Goal: Task Accomplishment & Management: Complete application form

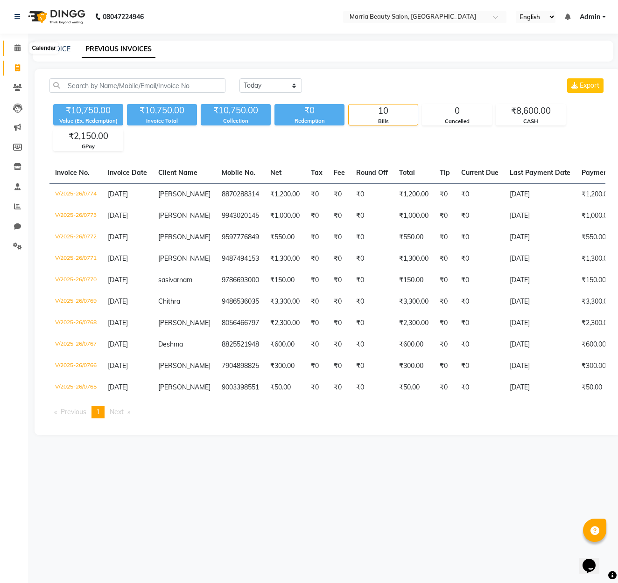
click at [16, 47] on icon at bounding box center [17, 47] width 6 height 7
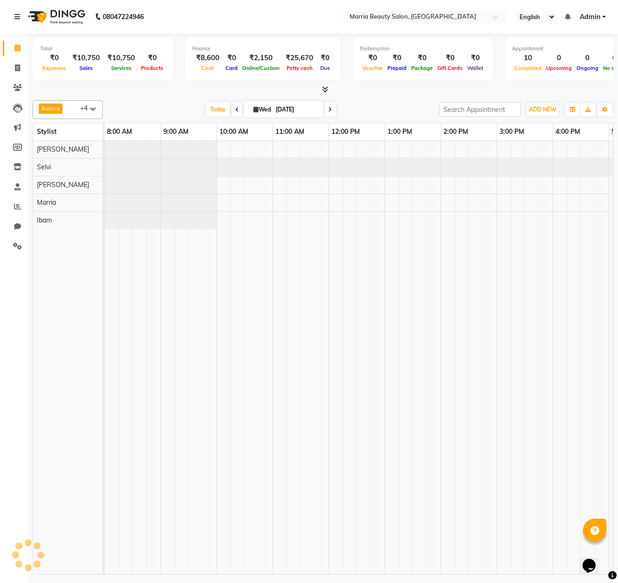
scroll to position [0, 220]
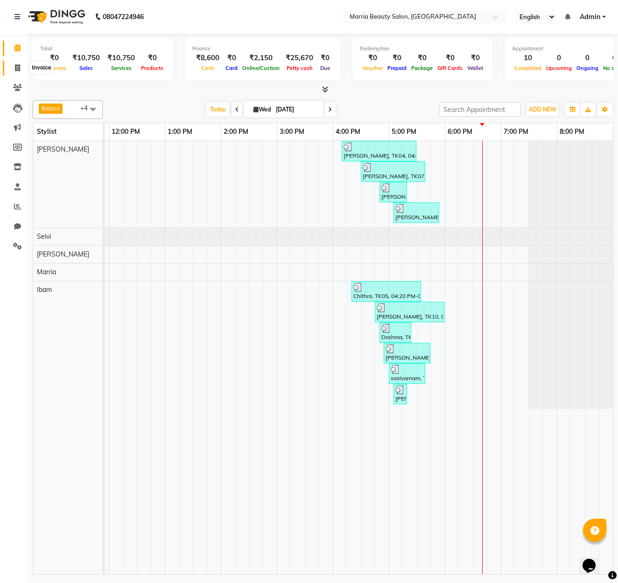
click at [19, 71] on span at bounding box center [17, 68] width 16 height 11
select select "service"
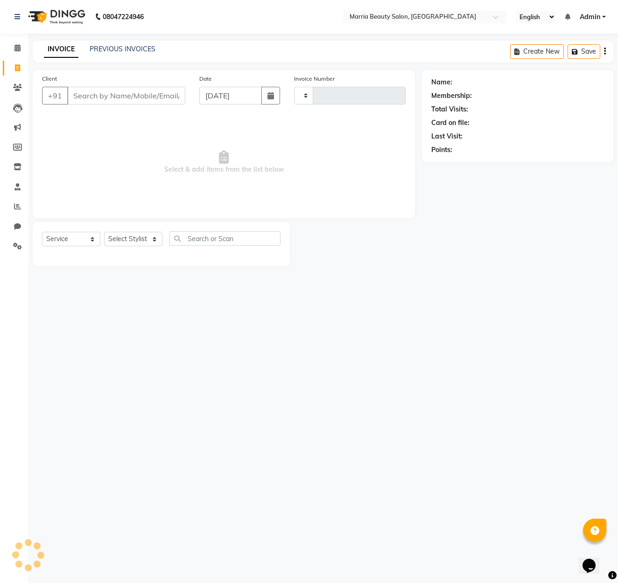
type input "0775"
select select "8343"
click at [136, 97] on input "Client" at bounding box center [126, 96] width 118 height 18
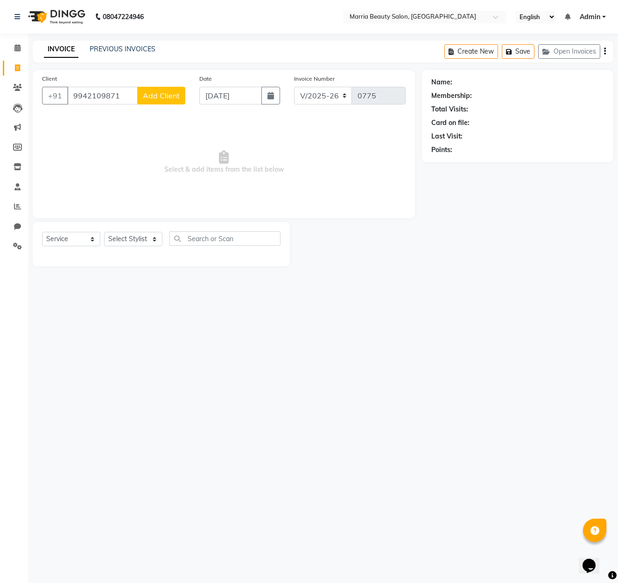
type input "9942109871"
click at [157, 90] on button "Add Client" at bounding box center [161, 96] width 48 height 18
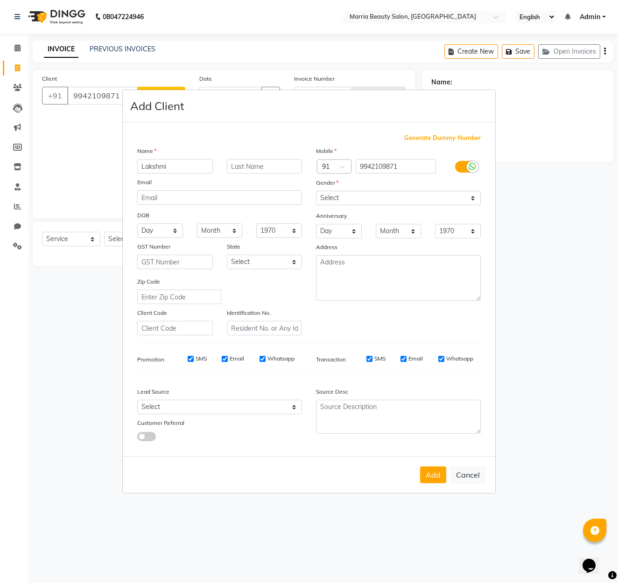
type input "Lakshmi"
select select "[DEMOGRAPHIC_DATA]"
click at [430, 466] on button "Add" at bounding box center [433, 474] width 26 height 17
select select
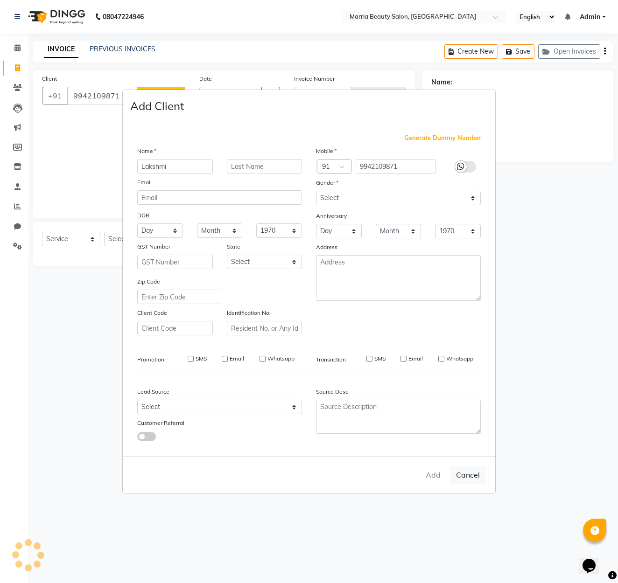
select select
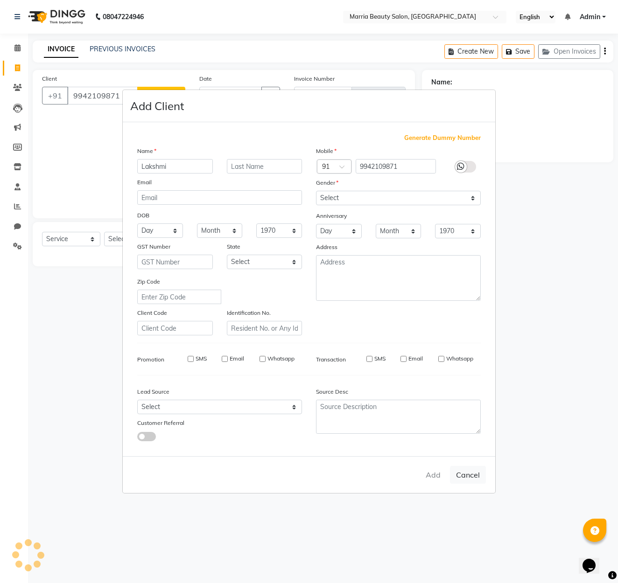
checkbox input "false"
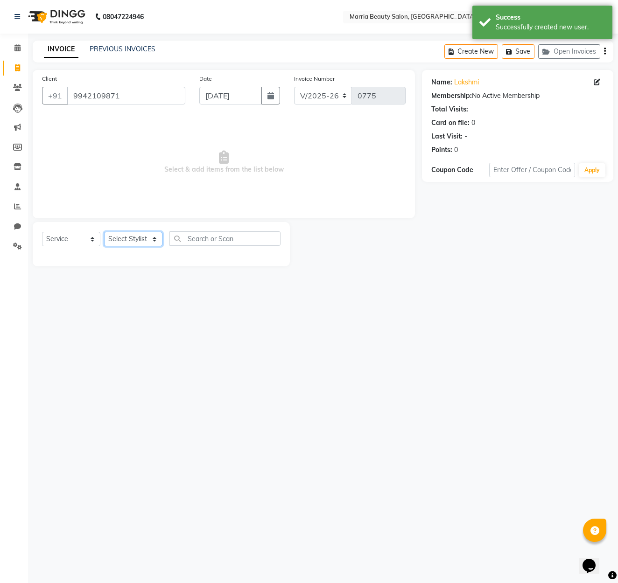
select select "85633"
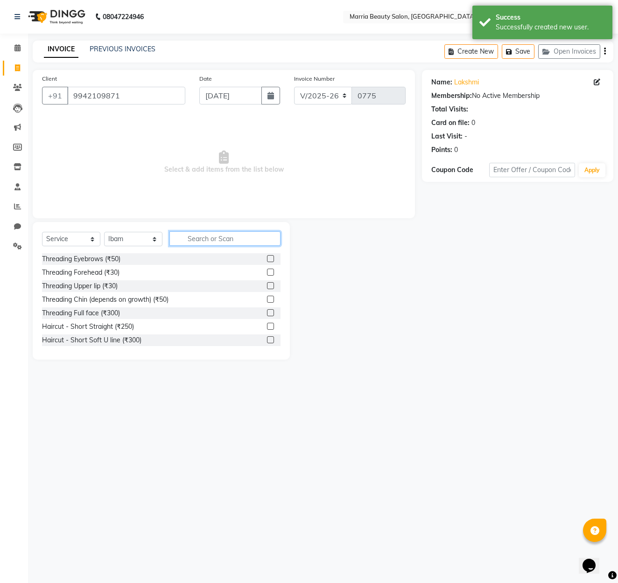
click at [199, 237] on input "text" at bounding box center [224, 238] width 111 height 14
click at [270, 257] on label at bounding box center [270, 258] width 7 height 7
click at [270, 257] on input "checkbox" at bounding box center [270, 259] width 6 height 6
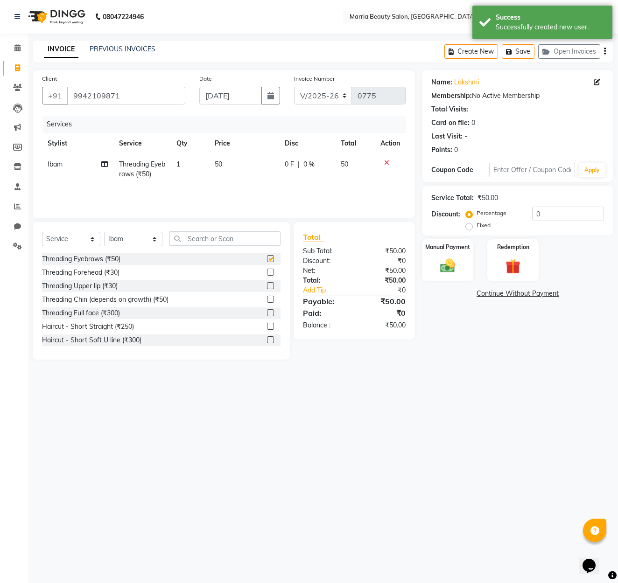
checkbox input "false"
click at [270, 235] on input "text" at bounding box center [224, 238] width 111 height 14
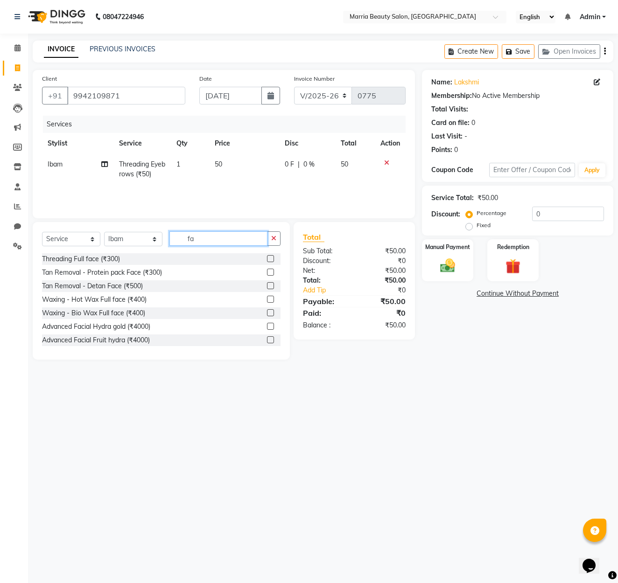
type input "f"
type input "hai"
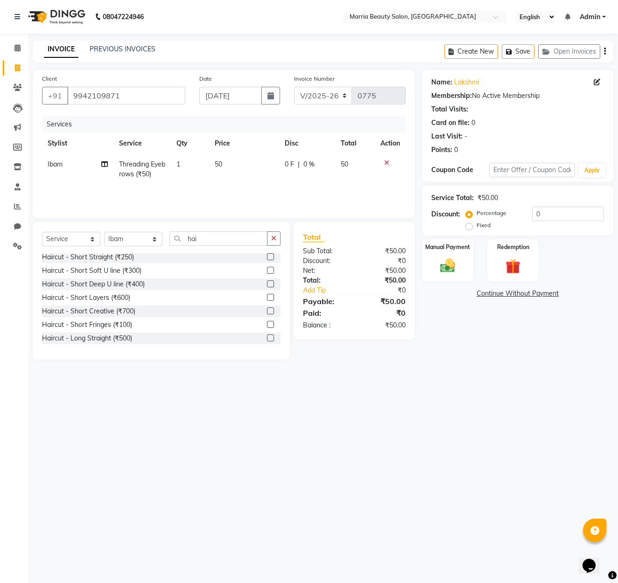
click at [270, 267] on label at bounding box center [270, 270] width 7 height 7
click at [270, 268] on input "checkbox" at bounding box center [270, 271] width 6 height 6
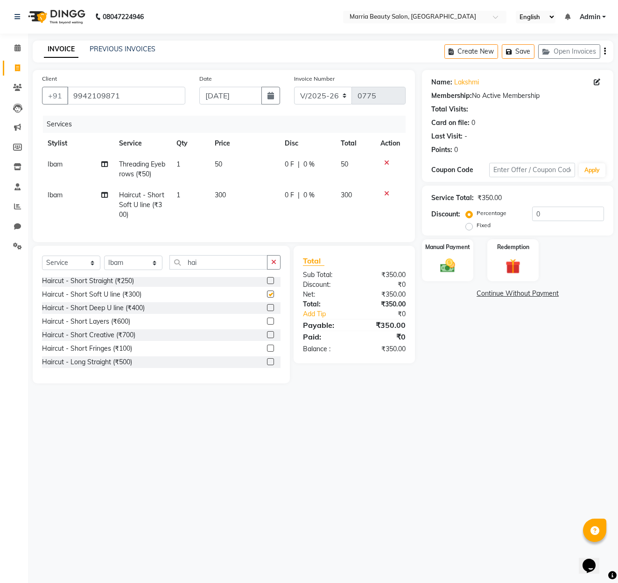
checkbox input "false"
click at [448, 267] on img at bounding box center [448, 266] width 26 height 18
click at [521, 291] on span "GPay" at bounding box center [522, 294] width 19 height 11
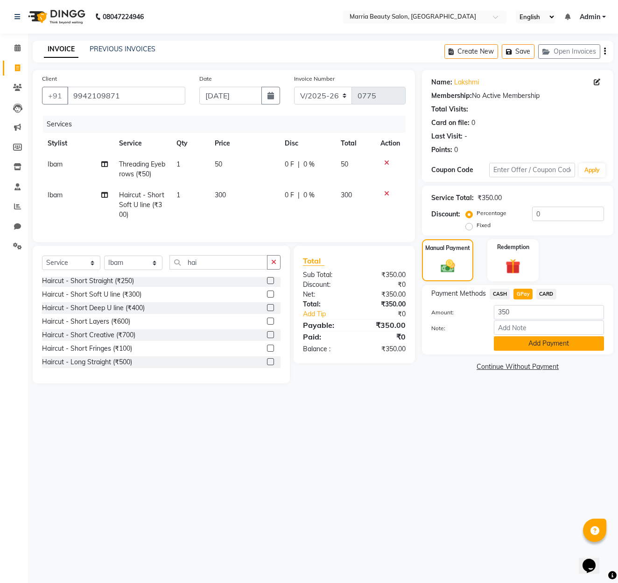
scroll to position [0, 0]
click at [531, 339] on button "Add Payment" at bounding box center [548, 343] width 110 height 14
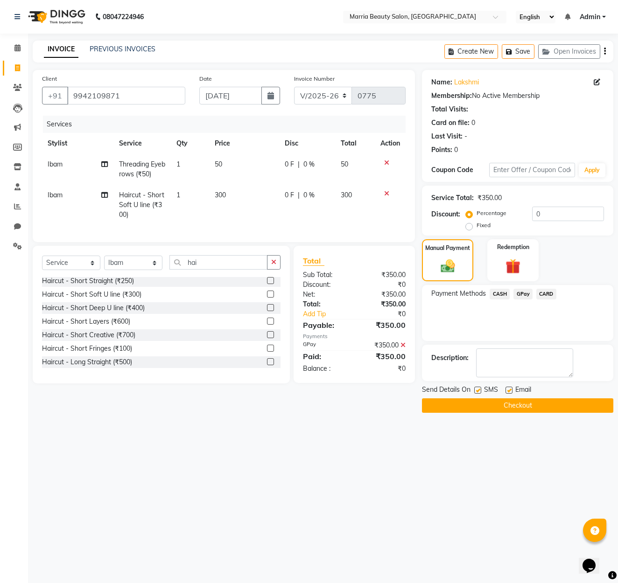
click at [549, 401] on button "Checkout" at bounding box center [517, 405] width 191 height 14
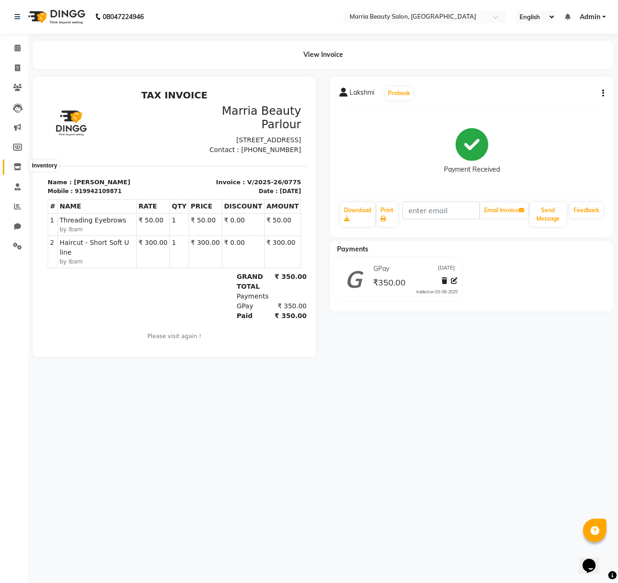
click at [17, 166] on icon at bounding box center [18, 166] width 8 height 7
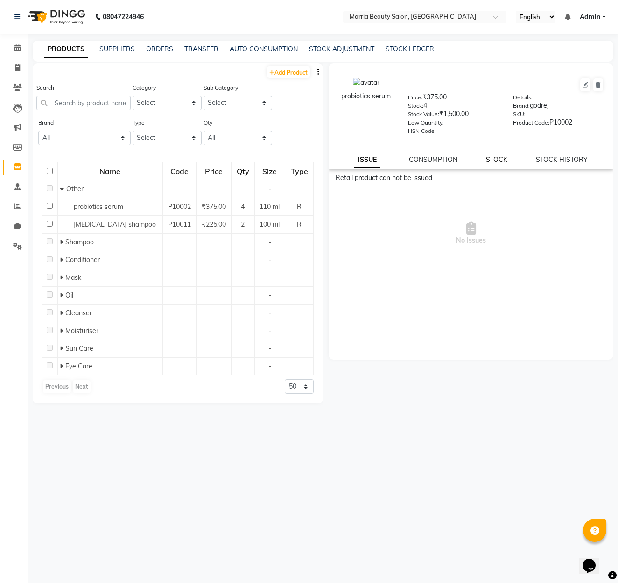
scroll to position [2, 0]
click at [498, 161] on link "STOCK" at bounding box center [496, 158] width 21 height 8
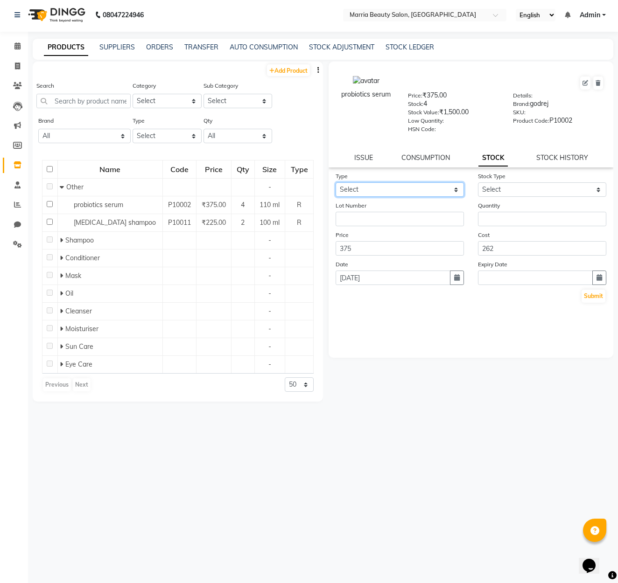
select select "in"
select select "new stock"
click at [521, 214] on input "number" at bounding box center [542, 219] width 128 height 14
click at [107, 101] on input "text" at bounding box center [83, 101] width 94 height 14
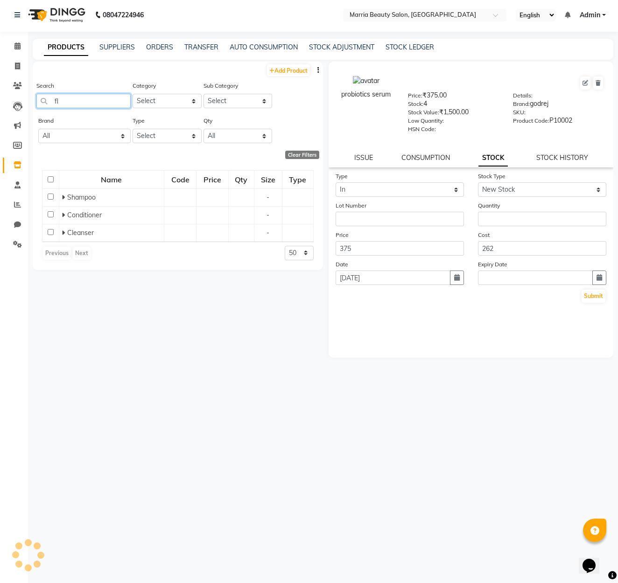
type input "flo"
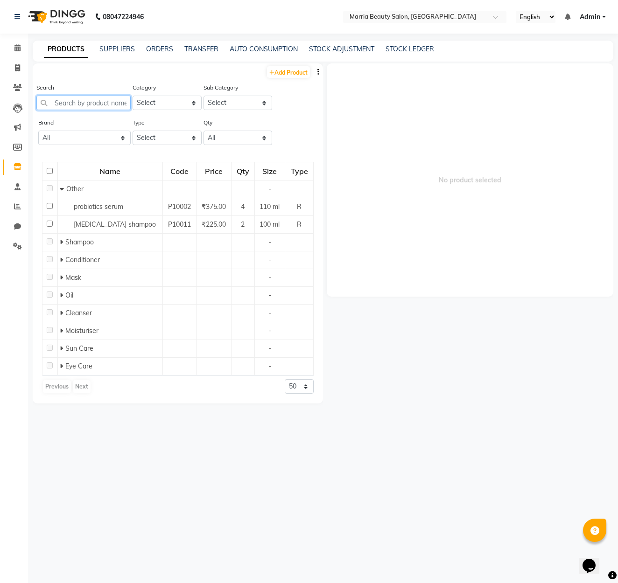
click at [121, 107] on input "text" at bounding box center [83, 103] width 94 height 14
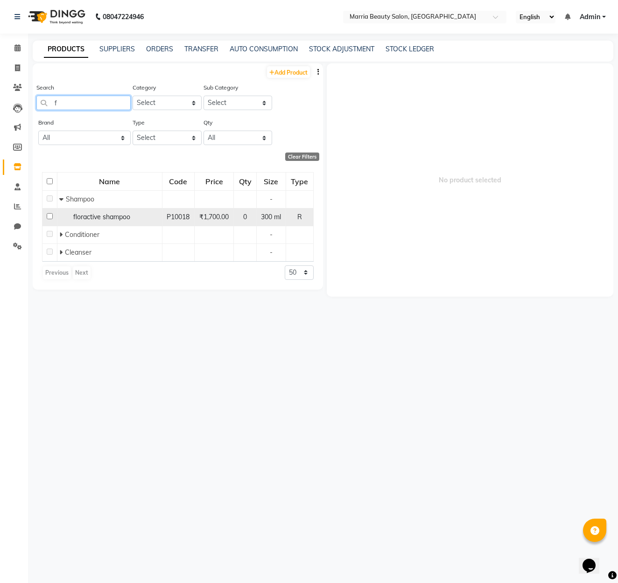
type input "f"
click at [154, 216] on div "floractive shampoo" at bounding box center [109, 217] width 100 height 10
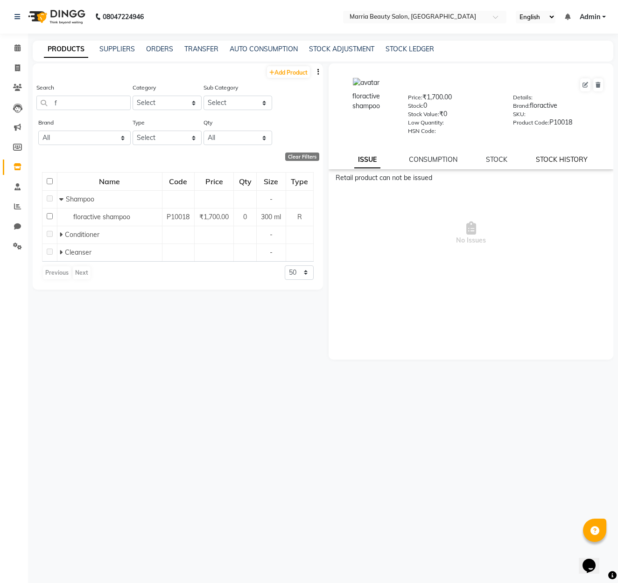
click at [562, 158] on link "STOCK HISTORY" at bounding box center [561, 159] width 52 height 8
select select "all"
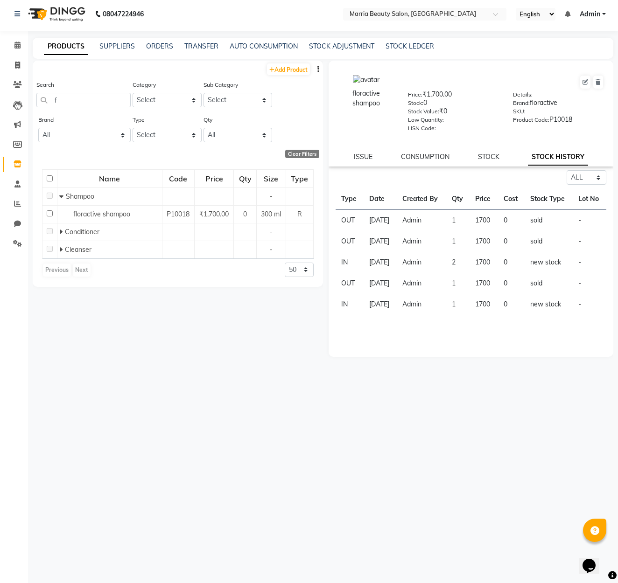
click at [482, 160] on div "STOCK" at bounding box center [488, 157] width 21 height 10
click at [481, 157] on link "STOCK" at bounding box center [488, 156] width 21 height 8
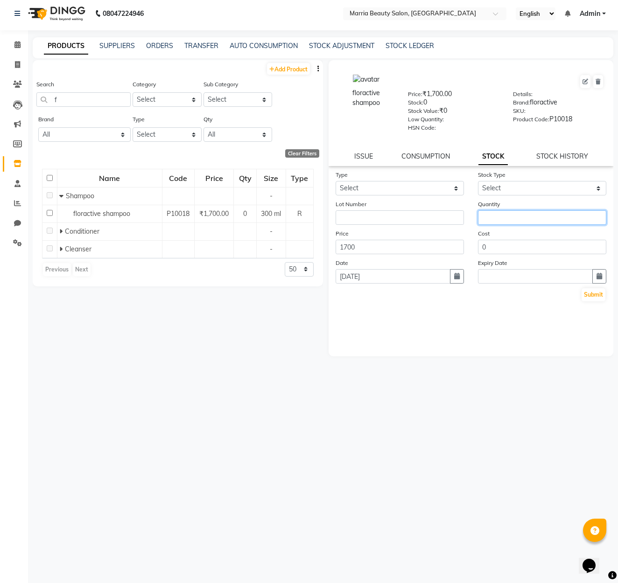
click at [510, 222] on input "number" at bounding box center [542, 217] width 128 height 14
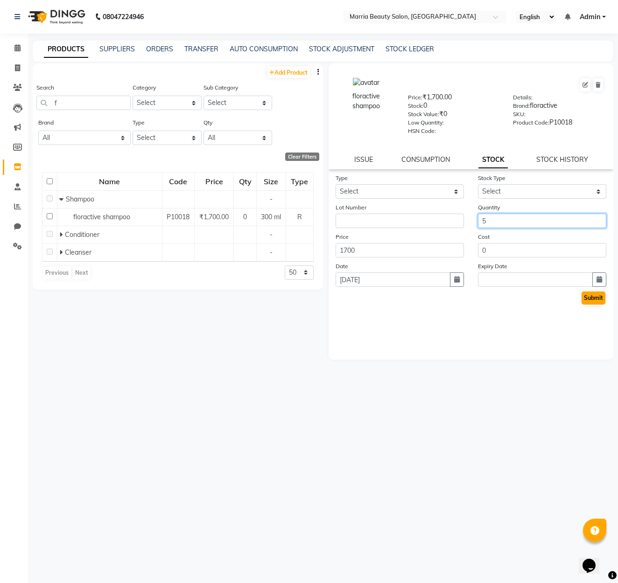
type input "5"
click at [594, 300] on button "Submit" at bounding box center [593, 298] width 24 height 13
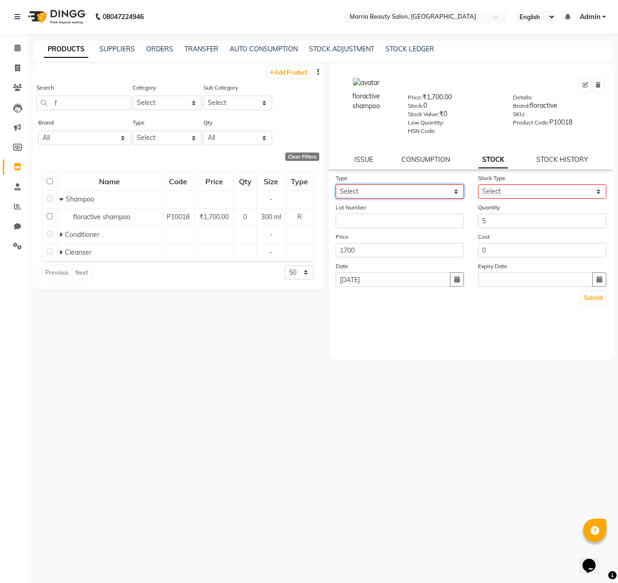
select select "in"
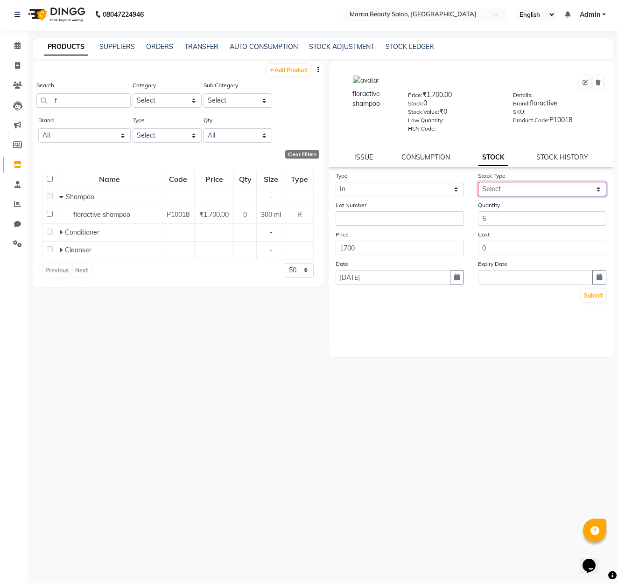
select select "new stock"
click at [591, 296] on button "Submit" at bounding box center [593, 295] width 24 height 13
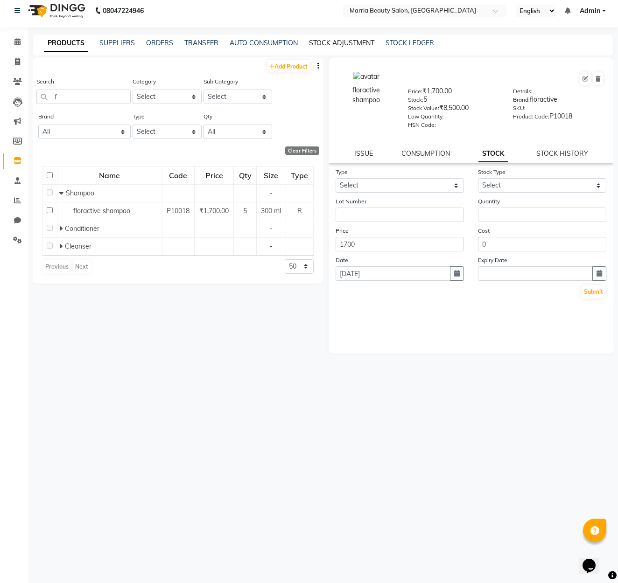
scroll to position [6, 0]
click at [362, 42] on link "STOCK ADJUSTMENT" at bounding box center [341, 43] width 65 height 8
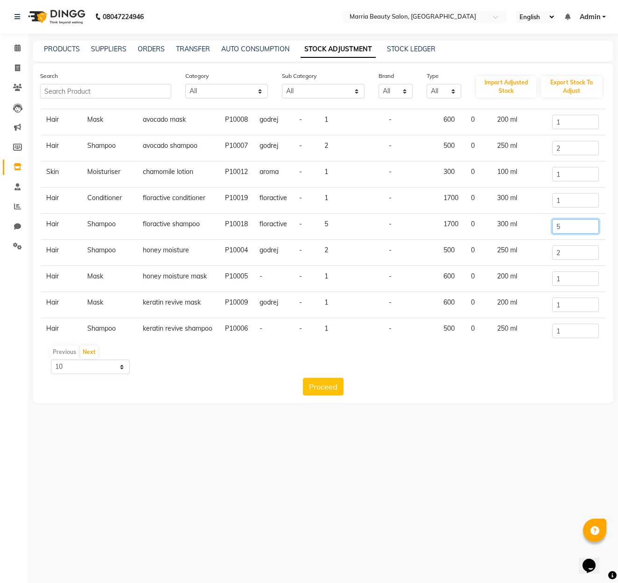
click at [564, 226] on input "5" at bounding box center [575, 226] width 47 height 14
click at [45, 45] on link "PRODUCTS" at bounding box center [62, 49] width 36 height 8
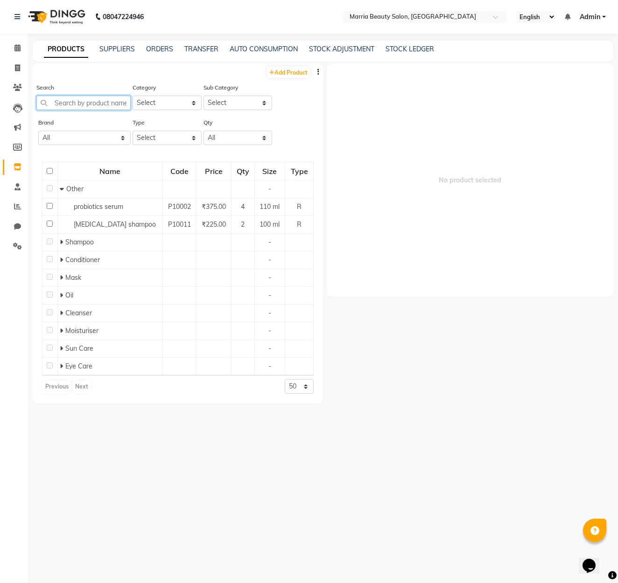
click at [99, 102] on input "text" at bounding box center [83, 103] width 94 height 14
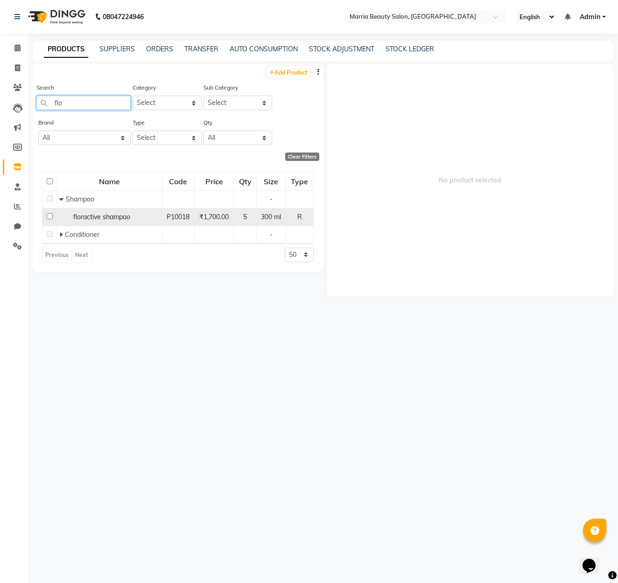
type input "flo"
click at [208, 220] on span "₹1,700.00" at bounding box center [213, 217] width 29 height 8
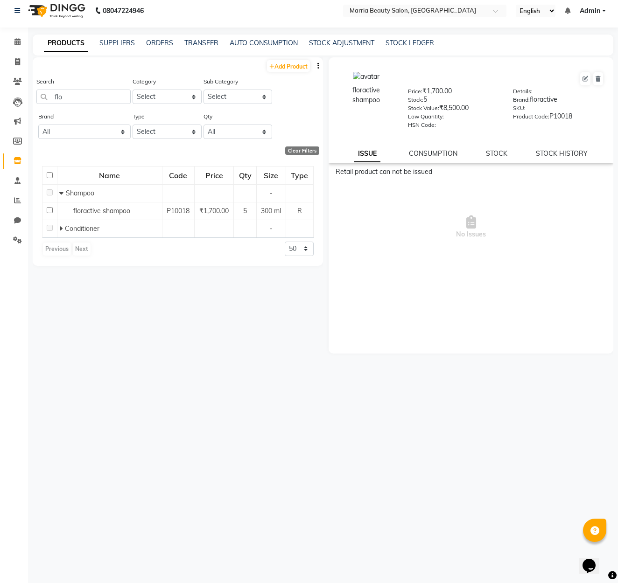
scroll to position [6, 0]
click at [494, 152] on link "STOCK" at bounding box center [496, 153] width 21 height 8
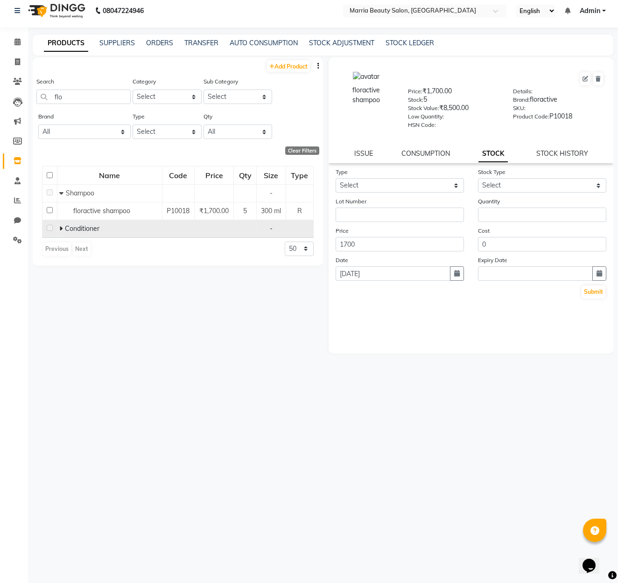
click at [137, 225] on div "Conditioner" at bounding box center [109, 229] width 100 height 10
click at [70, 227] on span "Conditioner" at bounding box center [82, 228] width 35 height 8
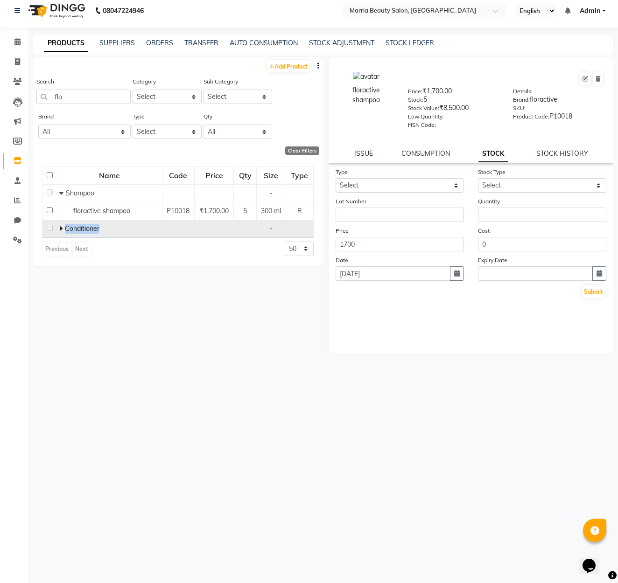
click at [146, 234] on td "Conditioner" at bounding box center [109, 229] width 105 height 18
click at [165, 252] on div "Previous Next 50 100 500" at bounding box center [177, 249] width 271 height 15
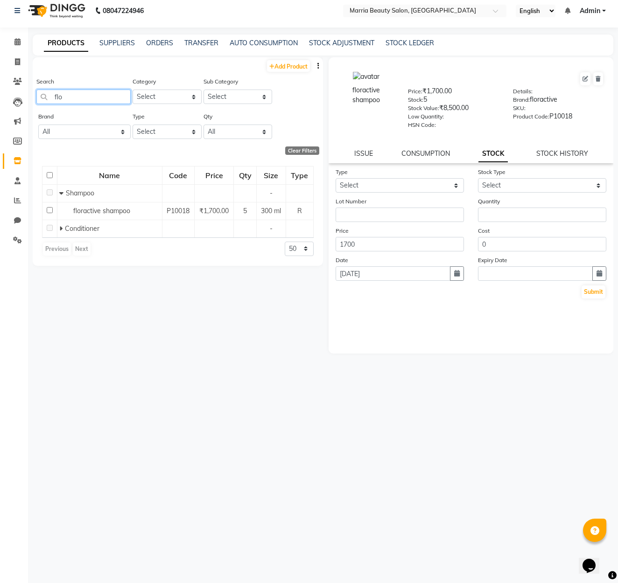
click at [88, 97] on input "flo" at bounding box center [83, 97] width 94 height 14
click at [21, 66] on span at bounding box center [17, 62] width 16 height 11
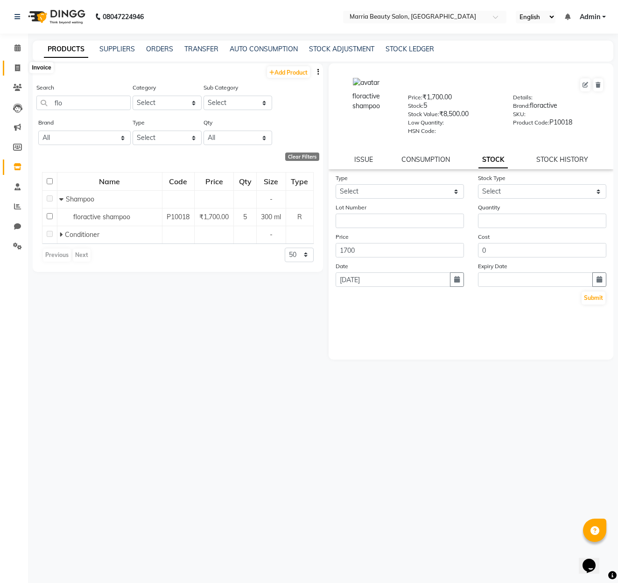
select select "8343"
select select "service"
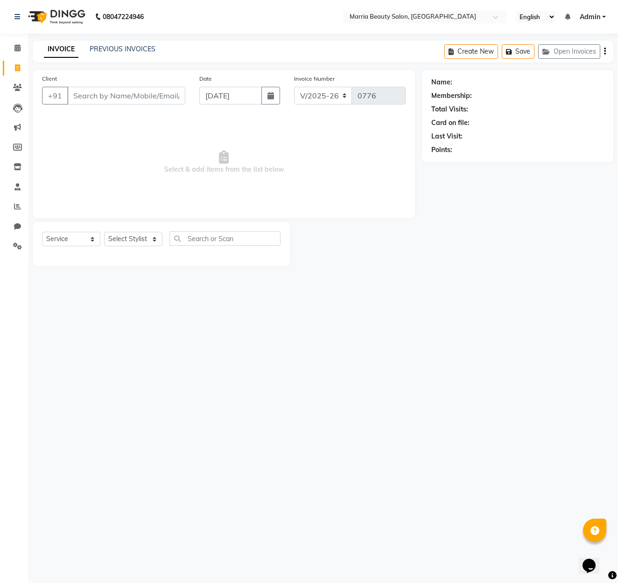
click at [114, 98] on input "Client" at bounding box center [126, 96] width 118 height 18
click at [14, 160] on link "Inventory" at bounding box center [14, 167] width 22 height 15
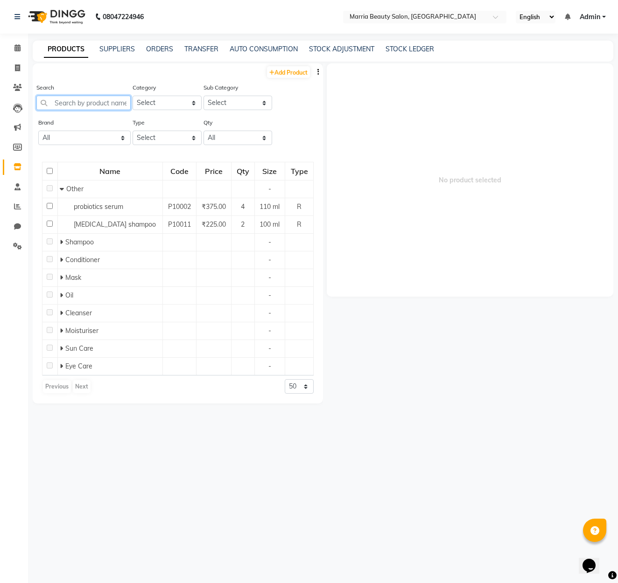
click at [90, 102] on input "text" at bounding box center [83, 103] width 94 height 14
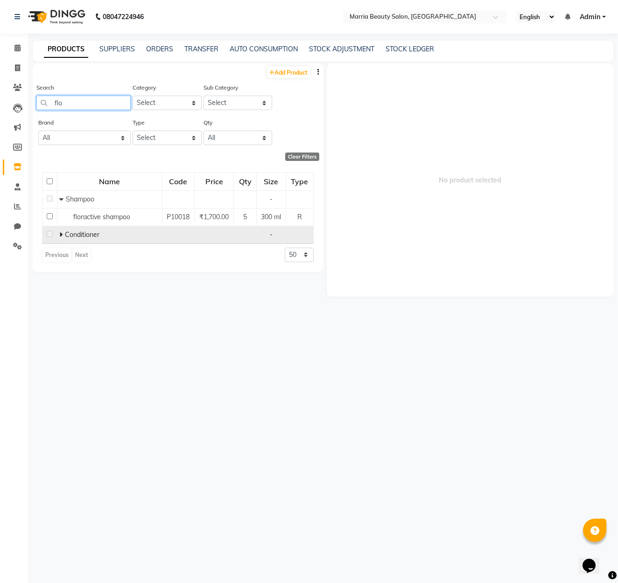
type input "flo"
click at [114, 235] on div "Conditioner" at bounding box center [109, 235] width 100 height 10
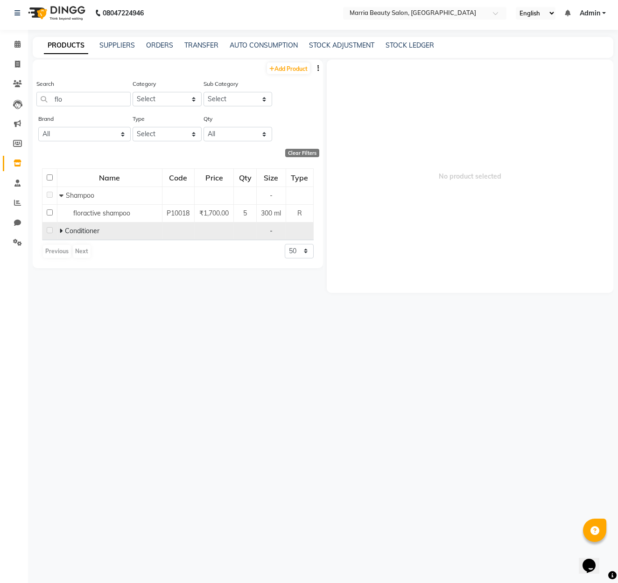
click at [71, 234] on div "Conditioner" at bounding box center [109, 231] width 100 height 10
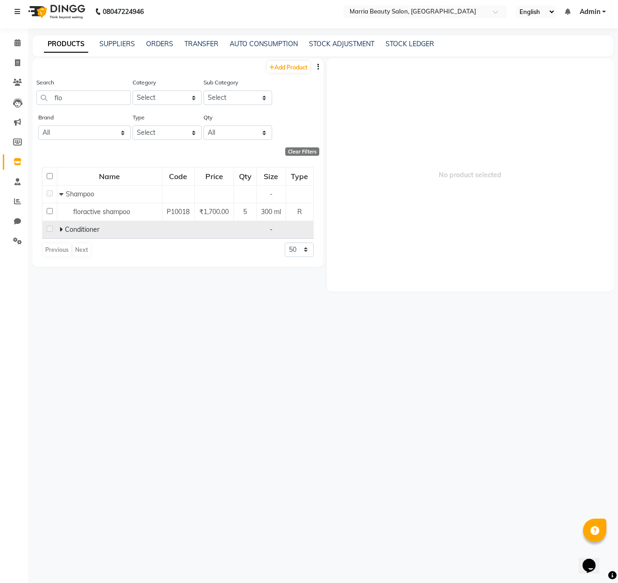
click at [71, 234] on td "Conditioner" at bounding box center [109, 230] width 105 height 18
click at [127, 230] on div "Conditioner" at bounding box center [109, 230] width 100 height 10
click at [127, 230] on div "Conditioner" at bounding box center [109, 229] width 100 height 10
click at [68, 227] on span "Conditioner" at bounding box center [82, 228] width 35 height 8
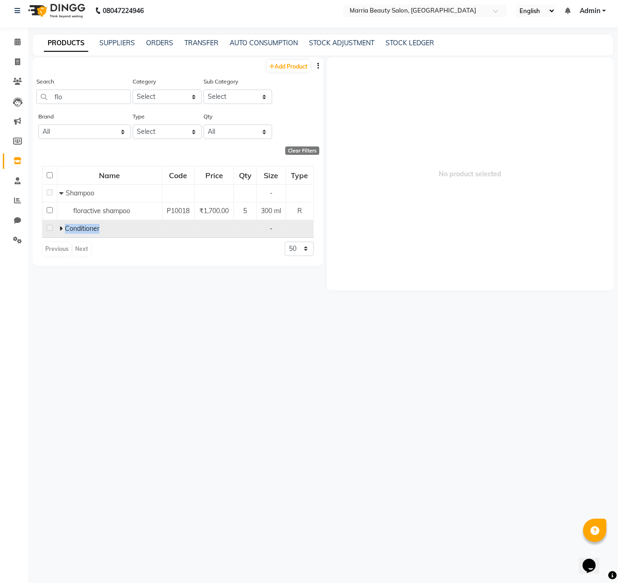
click at [68, 227] on span "Conditioner" at bounding box center [82, 228] width 35 height 8
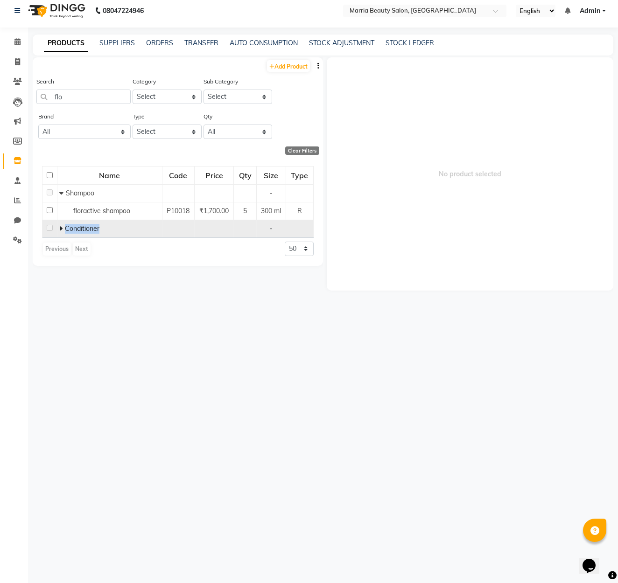
drag, startPoint x: 119, startPoint y: 234, endPoint x: 156, endPoint y: 229, distance: 37.1
click at [119, 234] on td "Conditioner" at bounding box center [109, 229] width 105 height 18
click at [296, 226] on td at bounding box center [299, 229] width 28 height 18
click at [261, 229] on div "-" at bounding box center [270, 229] width 21 height 10
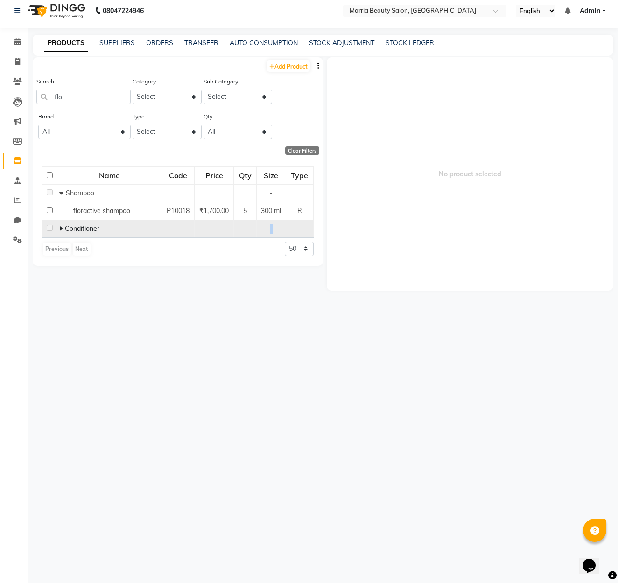
click at [261, 229] on div "-" at bounding box center [270, 229] width 21 height 10
click at [52, 226] on td at bounding box center [49, 229] width 15 height 18
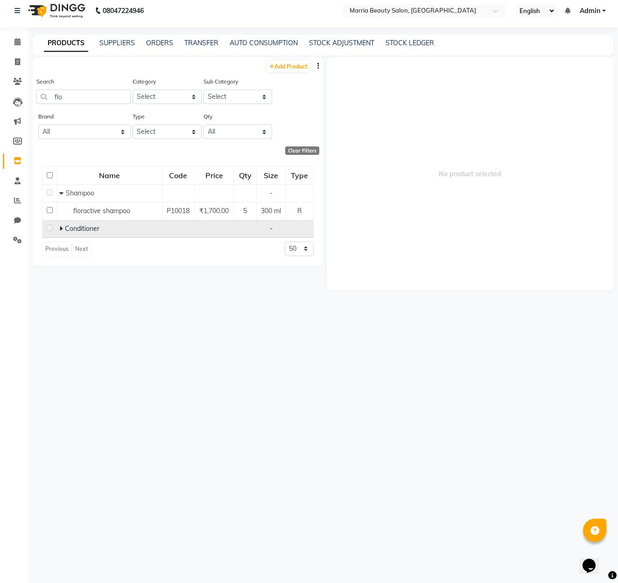
click at [52, 226] on td at bounding box center [49, 229] width 15 height 18
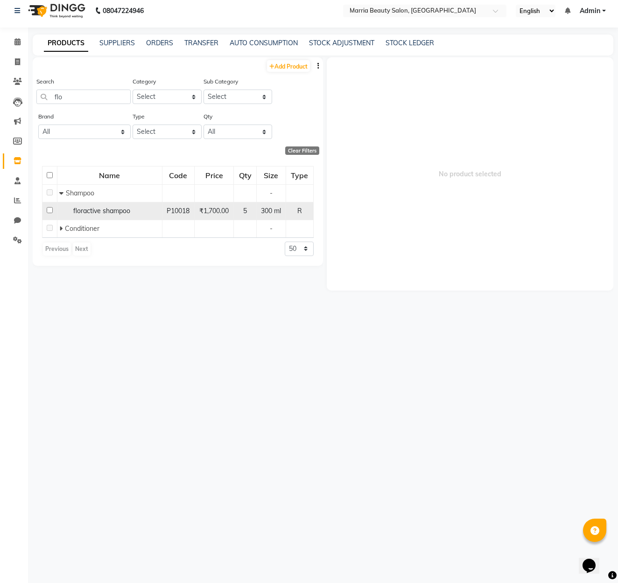
click at [49, 211] on input "checkbox" at bounding box center [50, 210] width 6 height 6
checkbox input "true"
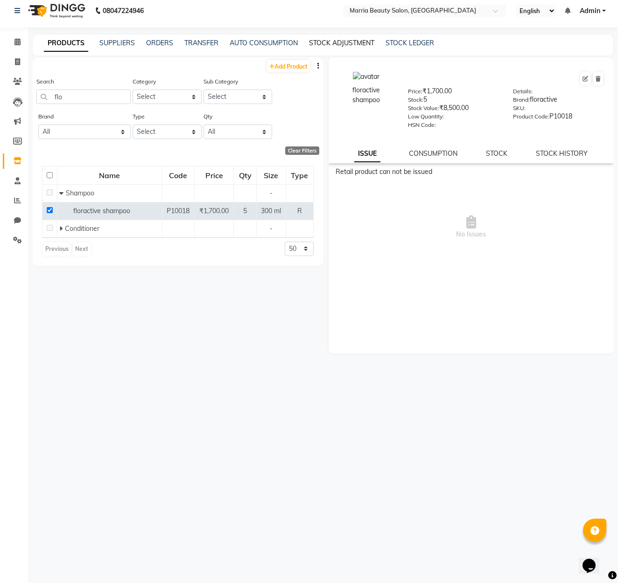
click at [320, 41] on link "STOCK ADJUSTMENT" at bounding box center [341, 43] width 65 height 8
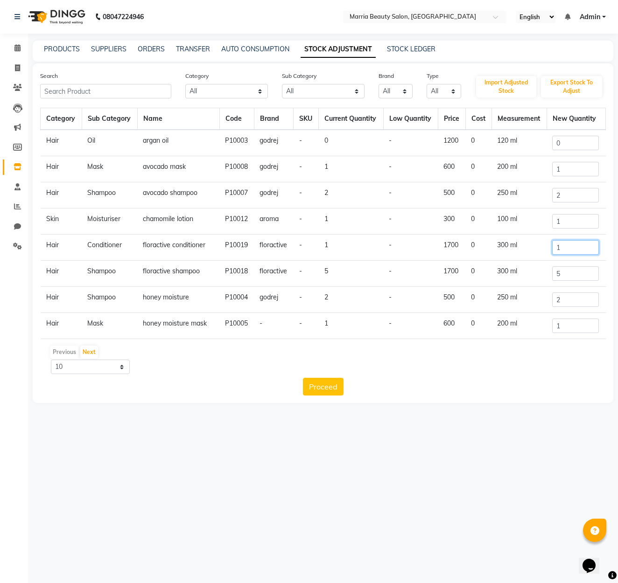
click at [562, 246] on input "1" at bounding box center [575, 247] width 47 height 14
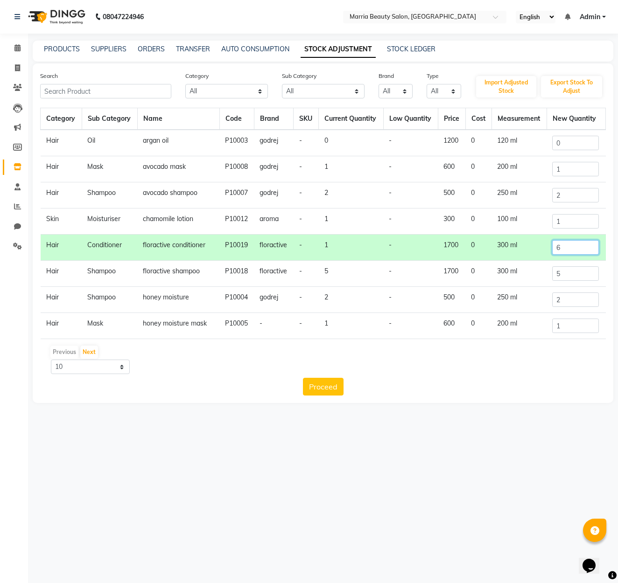
type input "6"
click at [426, 432] on div "08047224946 Select Location × Marria Beauty Salon, [GEOGRAPHIC_DATA] English EN…" at bounding box center [309, 291] width 618 height 583
click at [16, 48] on icon at bounding box center [17, 47] width 6 height 7
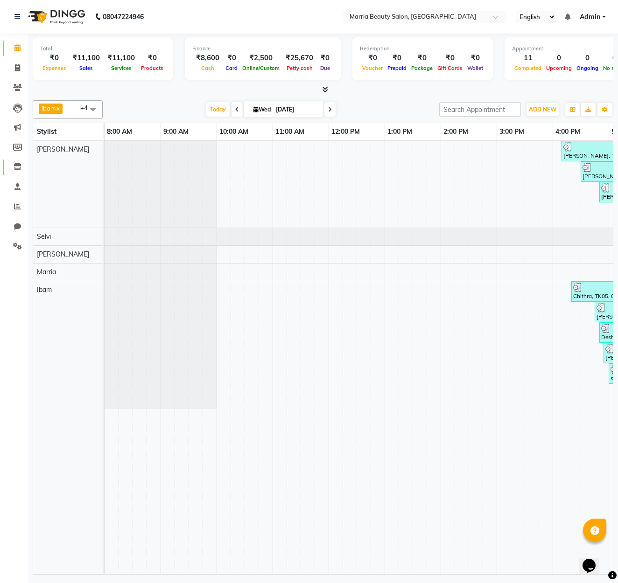
click at [15, 160] on link "Inventory" at bounding box center [14, 167] width 22 height 15
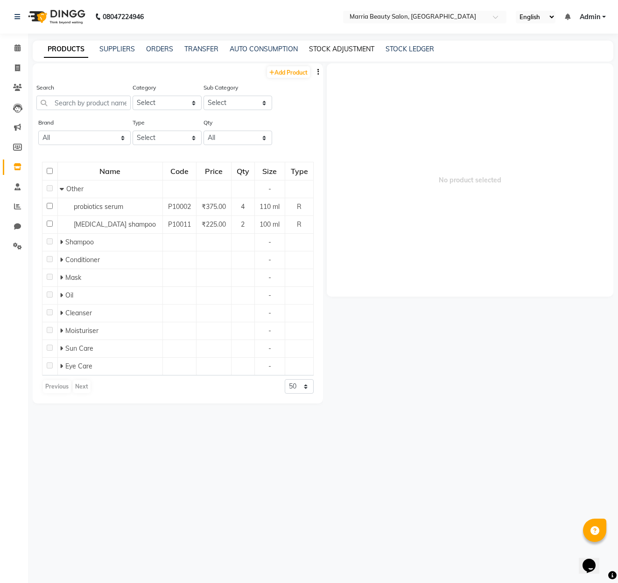
click at [344, 48] on link "STOCK ADJUSTMENT" at bounding box center [341, 49] width 65 height 8
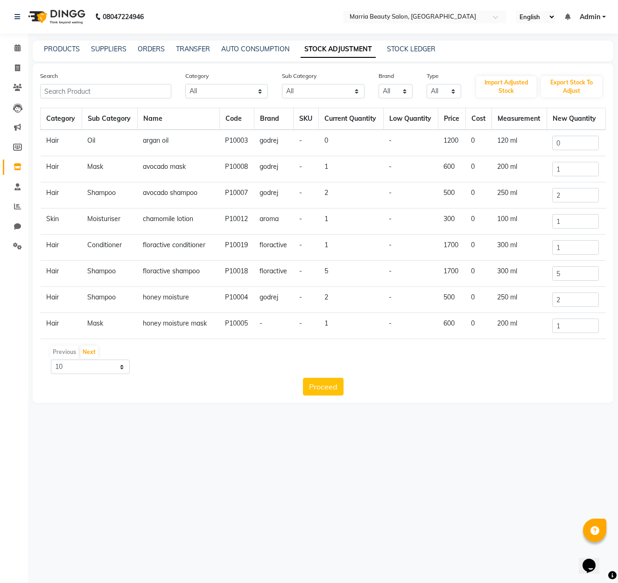
scroll to position [0, 0]
click at [11, 65] on span at bounding box center [17, 68] width 16 height 11
select select "service"
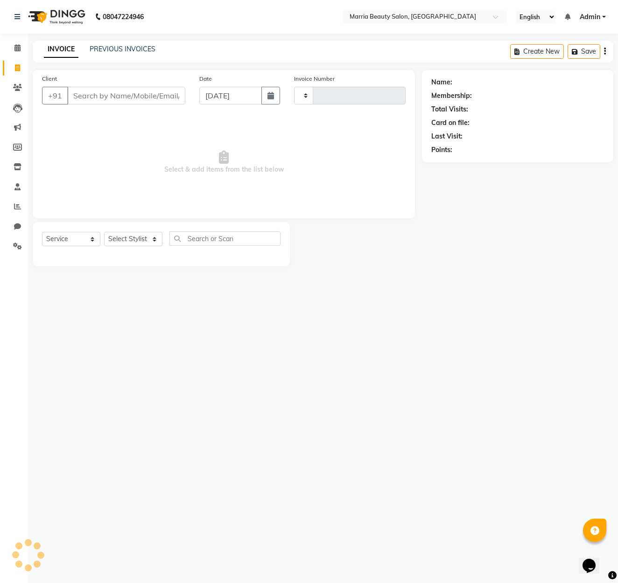
type input "0776"
select select "8343"
drag, startPoint x: 9, startPoint y: 159, endPoint x: 15, endPoint y: 164, distance: 7.9
click at [9, 160] on link "Inventory" at bounding box center [14, 167] width 22 height 15
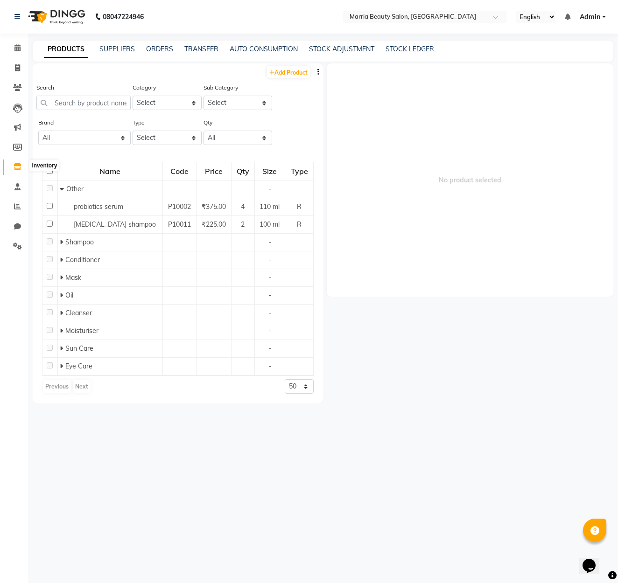
click at [15, 164] on icon at bounding box center [18, 166] width 8 height 7
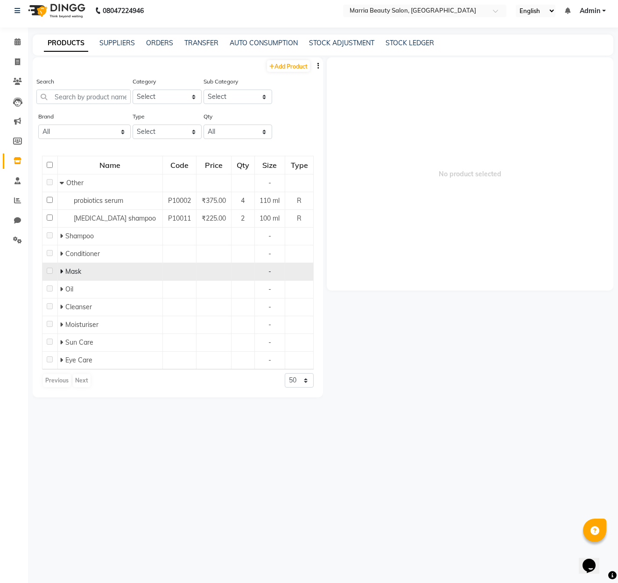
scroll to position [6, 0]
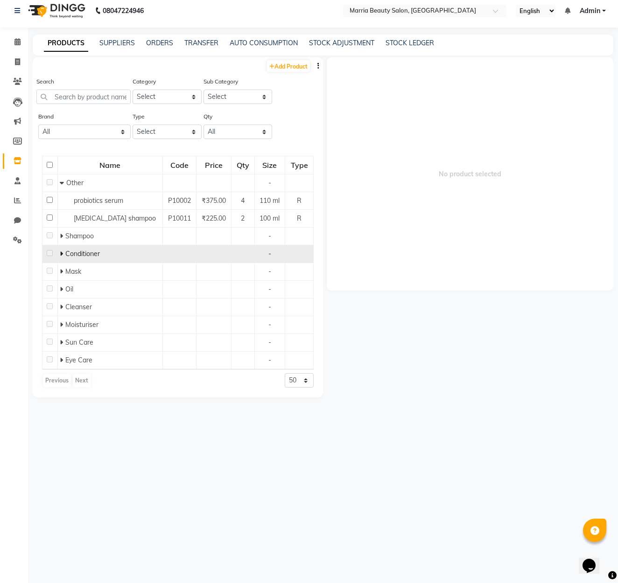
click at [104, 258] on div "Conditioner" at bounding box center [110, 254] width 100 height 10
click at [73, 254] on span "Conditioner" at bounding box center [82, 254] width 35 height 8
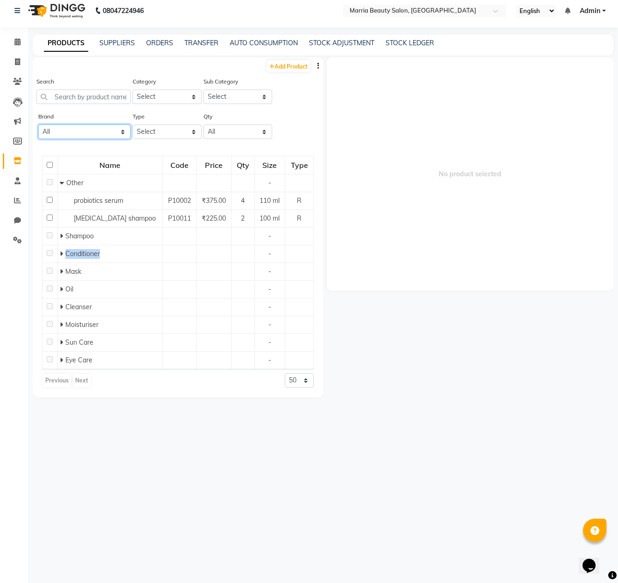
select select "floractive"
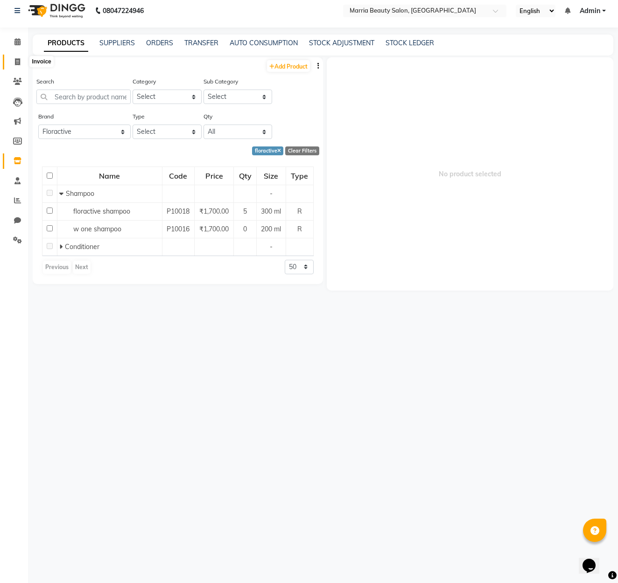
click at [20, 62] on icon at bounding box center [17, 61] width 5 height 7
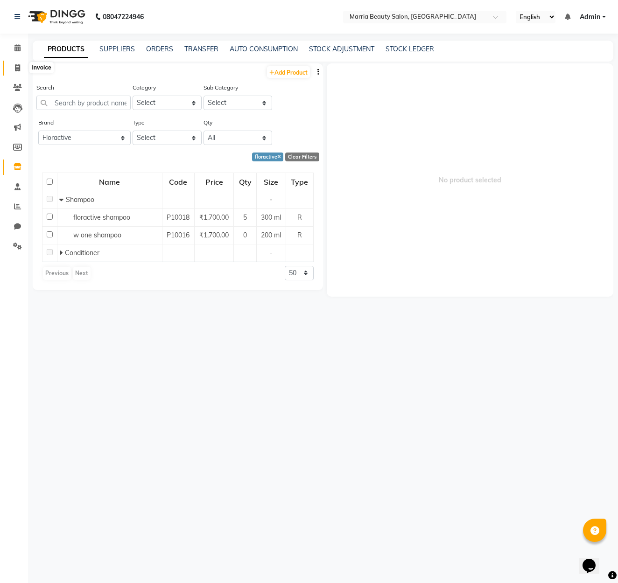
select select "8343"
select select "service"
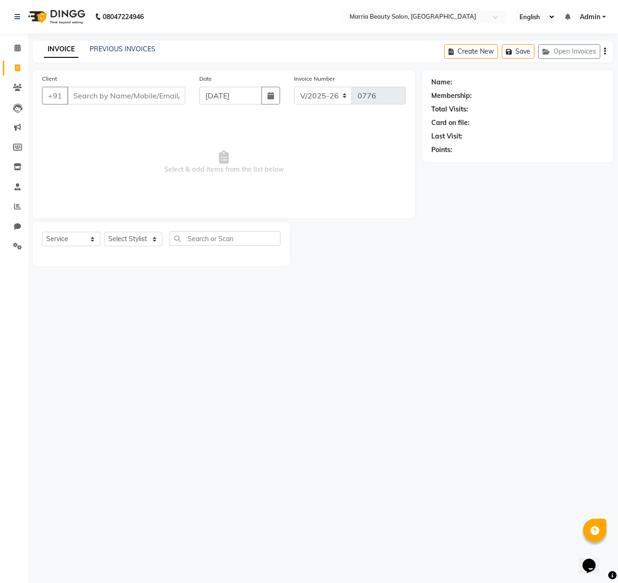
scroll to position [0, 0]
click at [137, 95] on input "Client" at bounding box center [126, 96] width 118 height 18
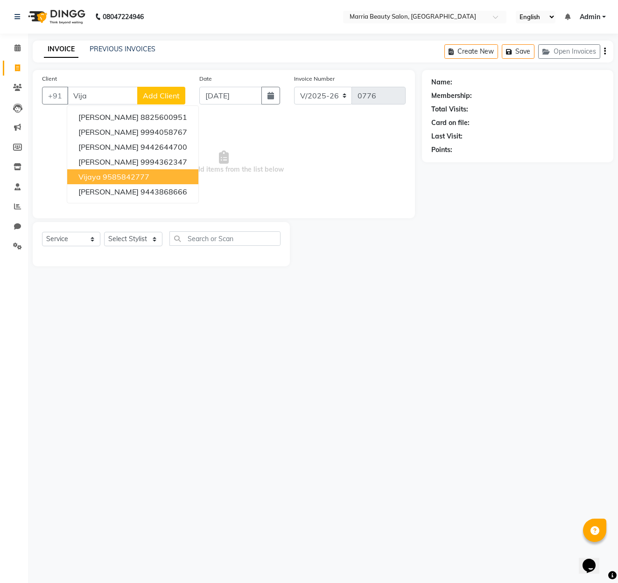
click at [151, 173] on button "Vijaya 9585842777" at bounding box center [132, 176] width 131 height 15
type input "9585842777"
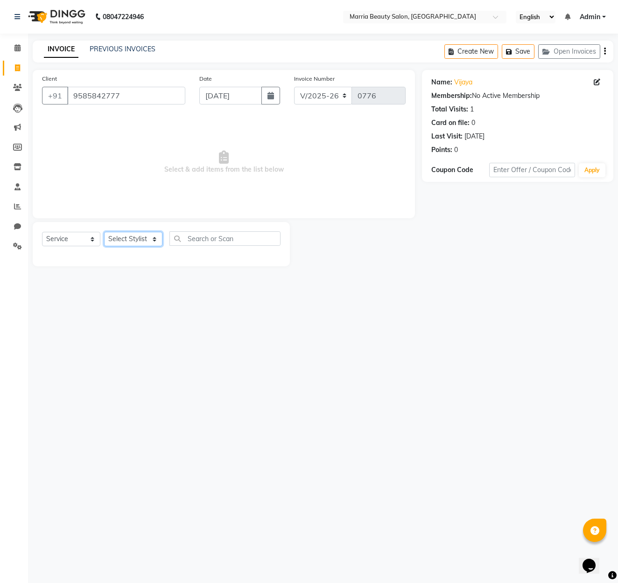
select select "85629"
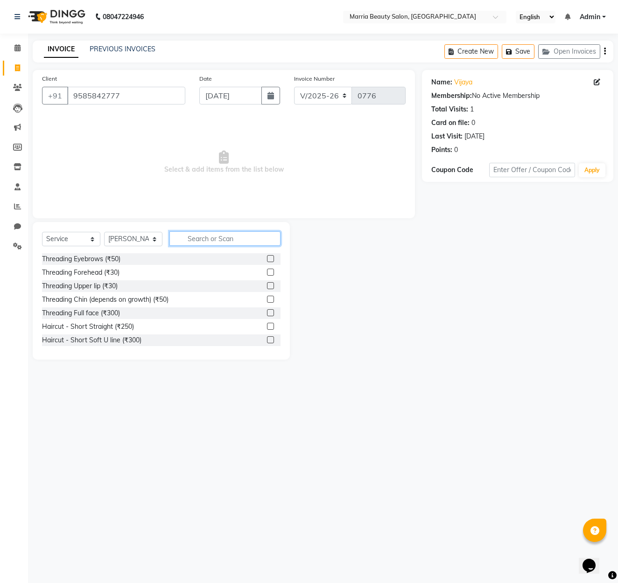
click at [210, 237] on input "text" at bounding box center [224, 238] width 111 height 14
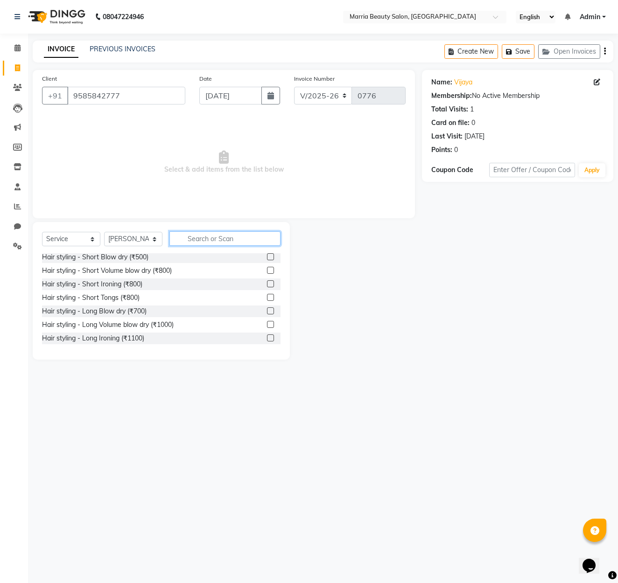
scroll to position [244, 0]
click at [268, 286] on label at bounding box center [270, 285] width 7 height 7
click at [268, 286] on input "checkbox" at bounding box center [270, 286] width 6 height 6
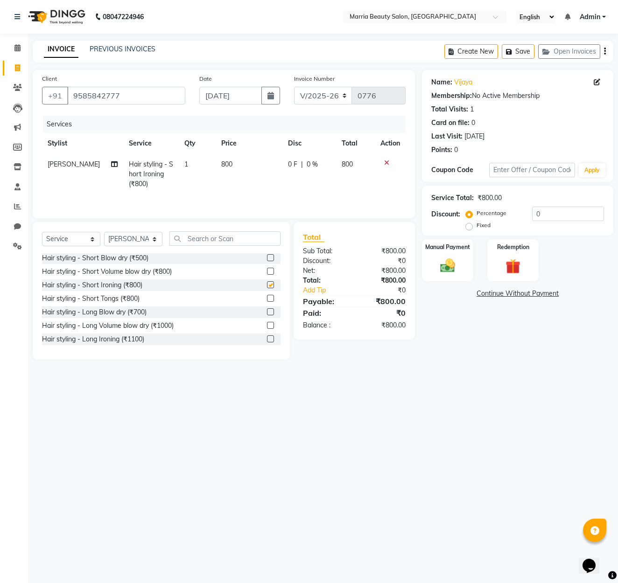
checkbox input "false"
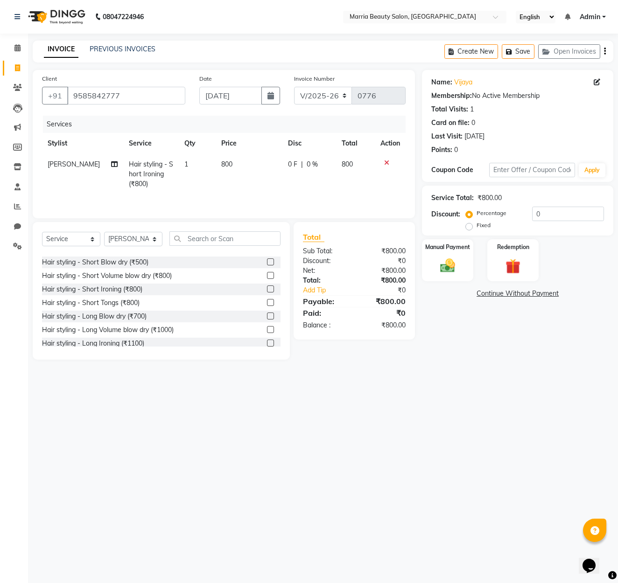
scroll to position [237, 0]
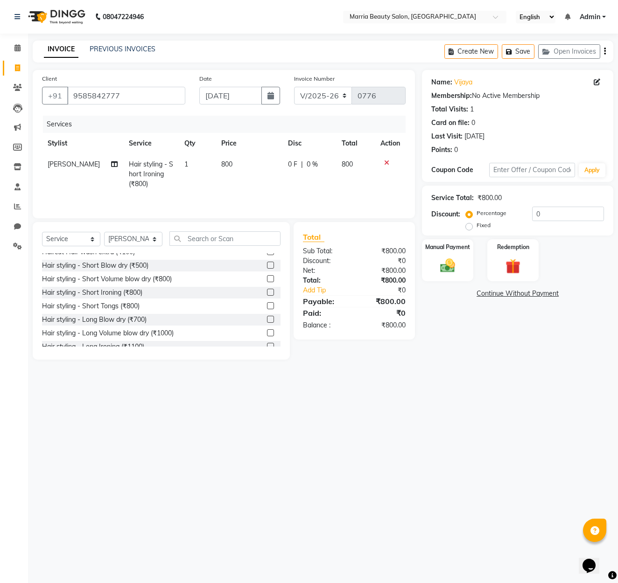
click at [221, 162] on span "800" at bounding box center [226, 164] width 11 height 8
select select "85629"
click at [236, 167] on input "800" at bounding box center [240, 167] width 29 height 14
type input "500"
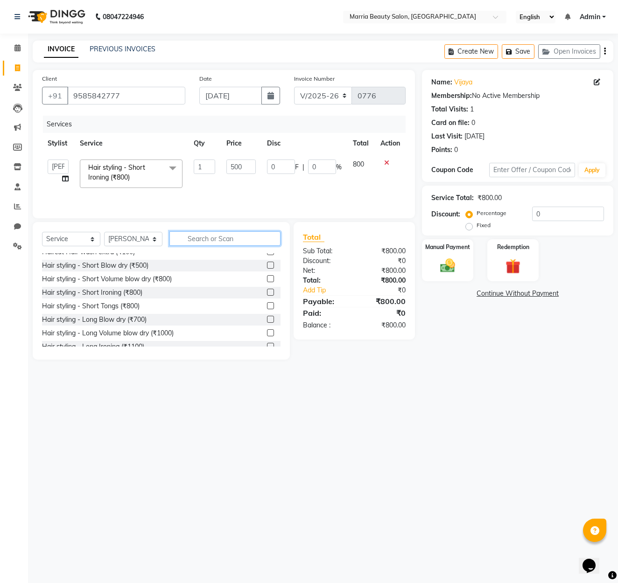
click at [247, 237] on input "text" at bounding box center [224, 238] width 111 height 14
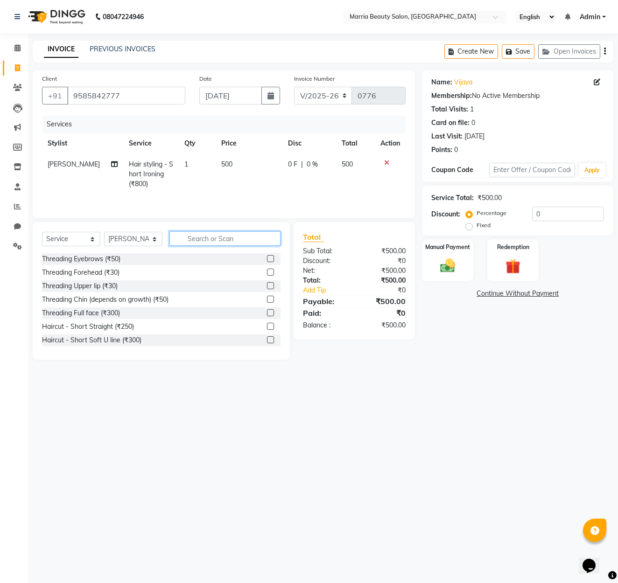
scroll to position [0, 0]
click at [223, 243] on input "text" at bounding box center [224, 238] width 111 height 14
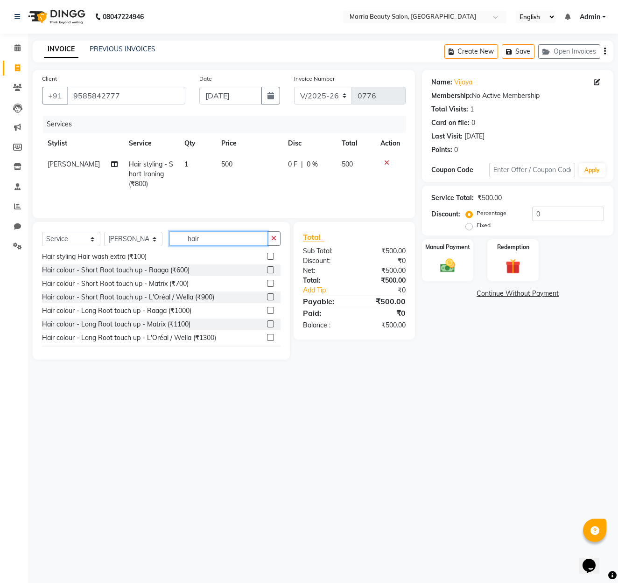
scroll to position [285, 0]
type input "hair"
click at [273, 270] on div at bounding box center [274, 271] width 14 height 12
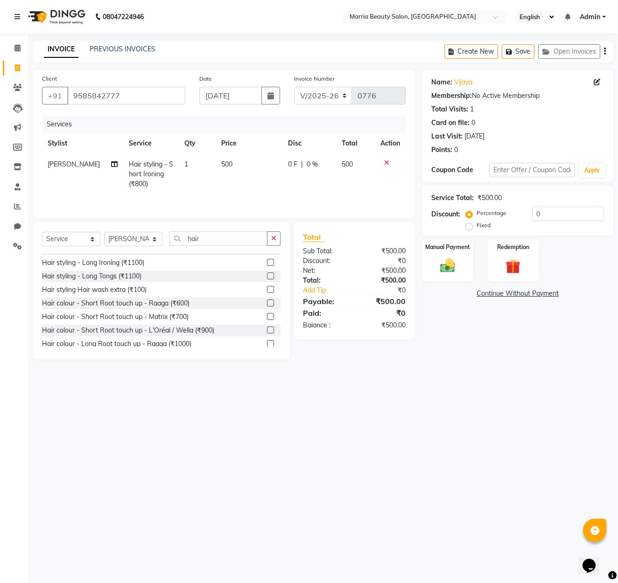
scroll to position [254, 0]
click at [268, 301] on label at bounding box center [270, 302] width 7 height 7
click at [268, 301] on input "checkbox" at bounding box center [270, 303] width 6 height 6
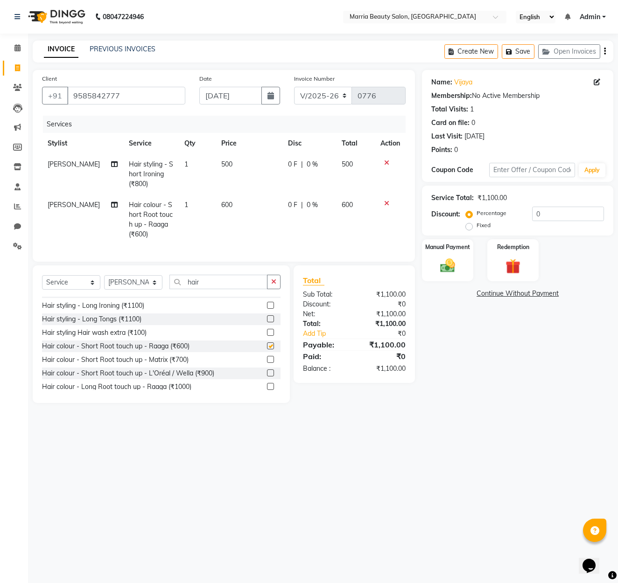
checkbox input "false"
click at [221, 207] on span "600" at bounding box center [226, 205] width 11 height 8
select select "85629"
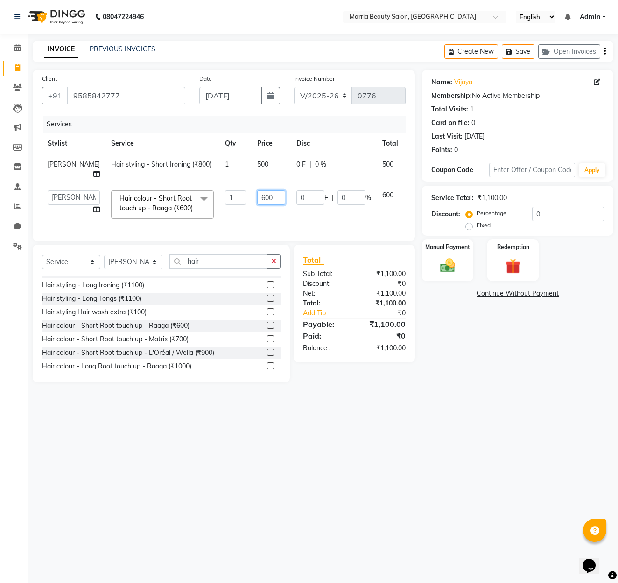
click at [257, 199] on input "600" at bounding box center [271, 197] width 28 height 14
click at [257, 197] on input "600" at bounding box center [271, 197] width 28 height 14
type input "400"
click at [438, 251] on div "Manual Payment" at bounding box center [447, 260] width 53 height 44
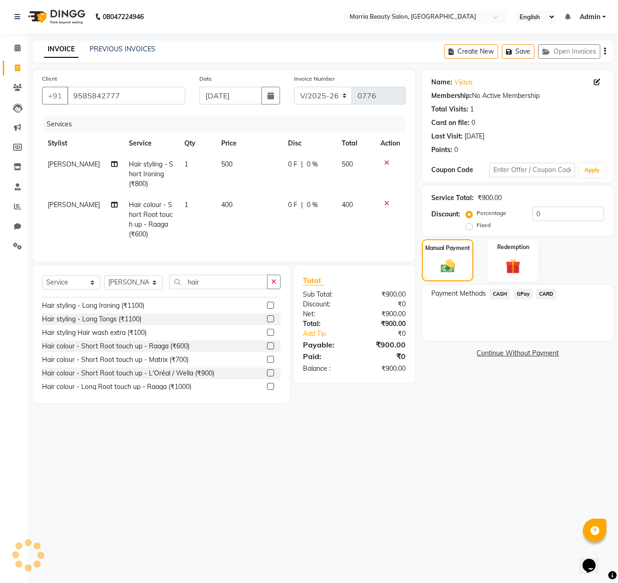
click at [499, 291] on span "CASH" at bounding box center [499, 294] width 20 height 11
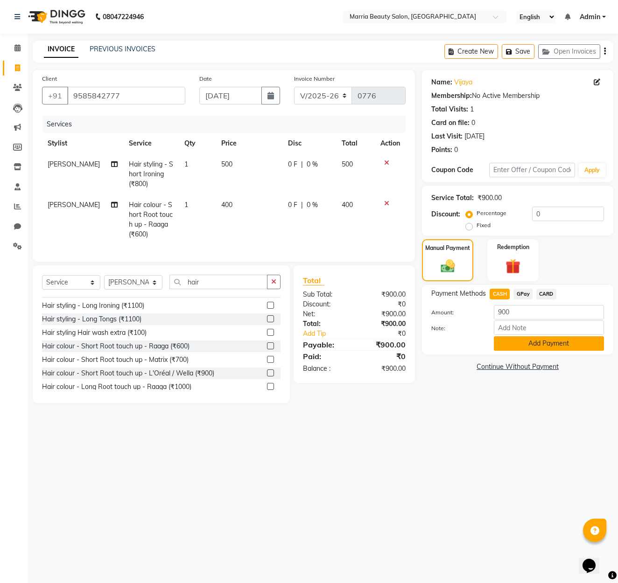
click at [514, 344] on button "Add Payment" at bounding box center [548, 343] width 110 height 14
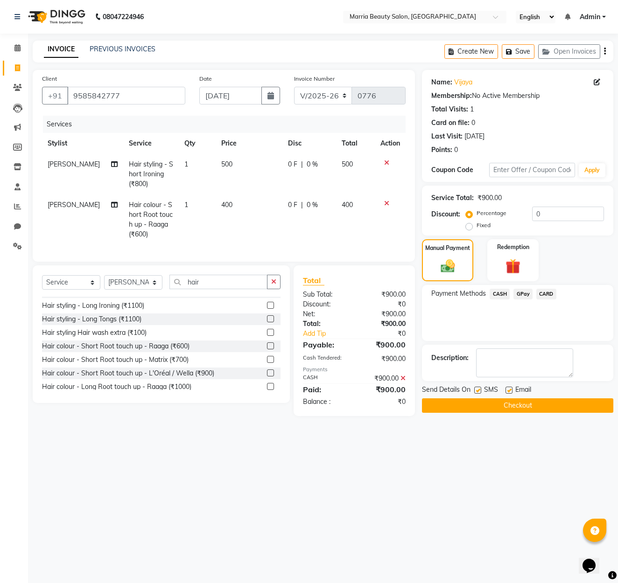
click at [531, 403] on button "Checkout" at bounding box center [517, 405] width 191 height 14
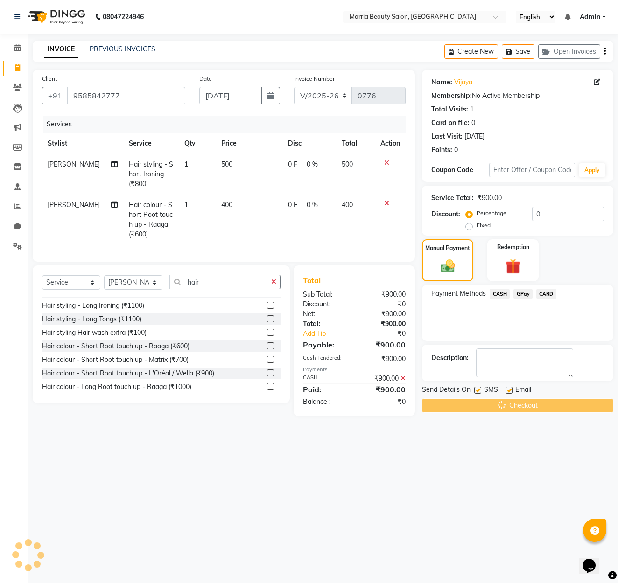
scroll to position [0, 0]
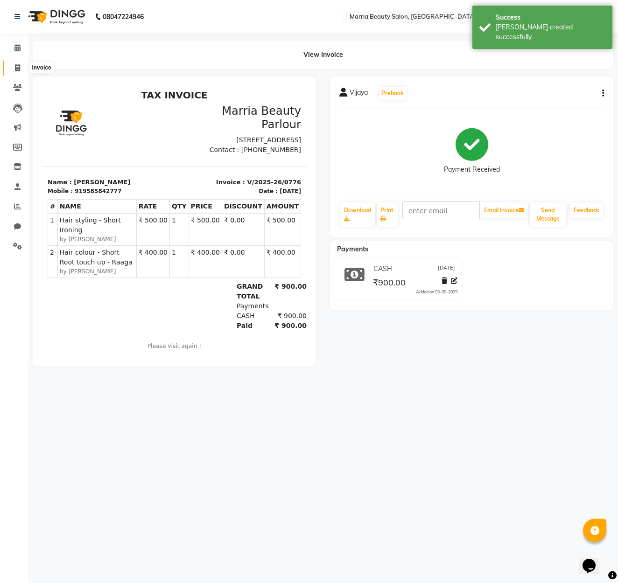
scroll to position [0, 0]
click at [17, 65] on icon at bounding box center [17, 67] width 5 height 7
select select "service"
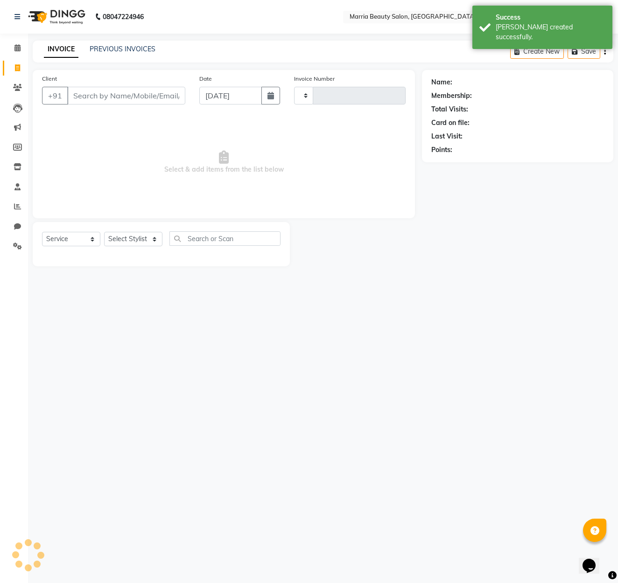
type input "0777"
select select "8343"
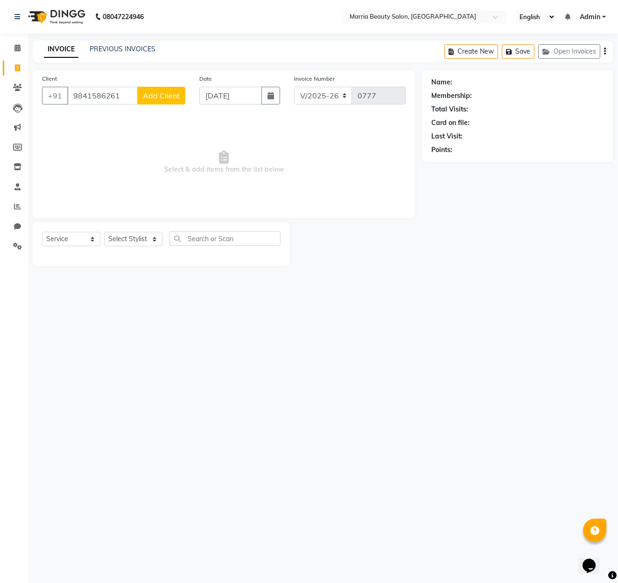
type input "9841586261"
click at [159, 96] on span "Add Client" at bounding box center [161, 95] width 37 height 9
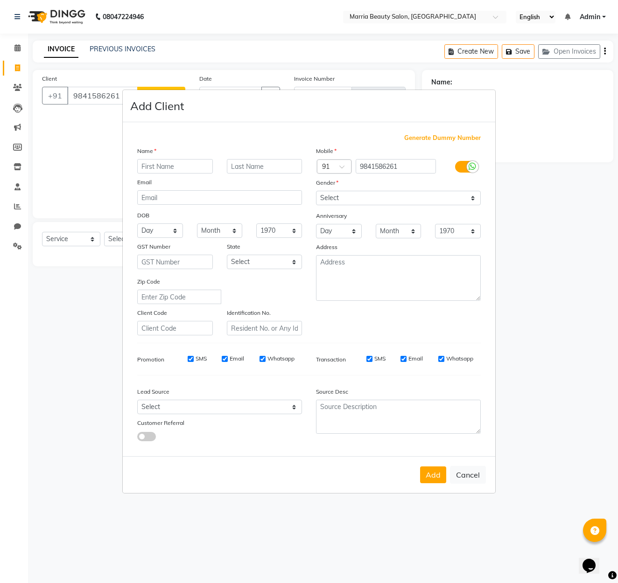
click at [208, 170] on input "text" at bounding box center [175, 166] width 76 height 14
click at [205, 167] on input "text" at bounding box center [175, 166] width 76 height 14
click at [176, 164] on input "text" at bounding box center [175, 166] width 76 height 14
click at [175, 164] on input "text" at bounding box center [175, 166] width 76 height 14
click at [174, 166] on input "text" at bounding box center [175, 166] width 76 height 14
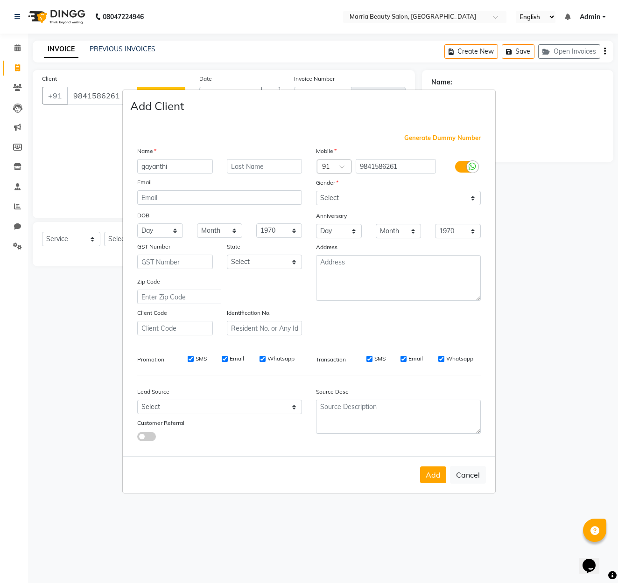
type input "gayanthi"
select select "[DEMOGRAPHIC_DATA]"
click at [435, 472] on button "Add" at bounding box center [433, 474] width 26 height 17
select select
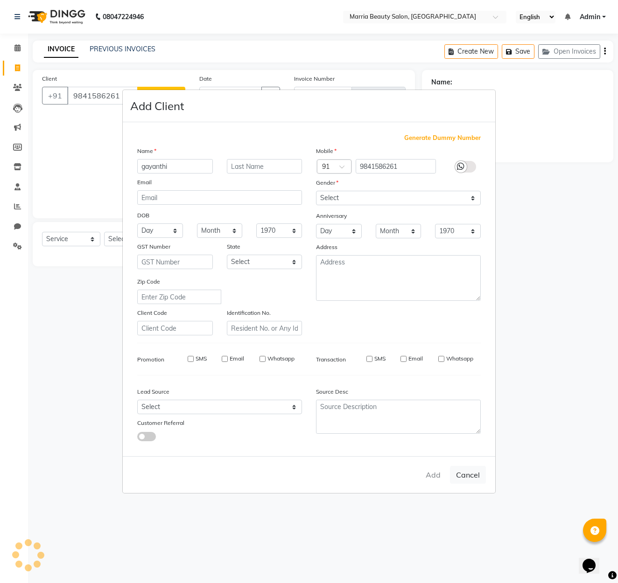
select select
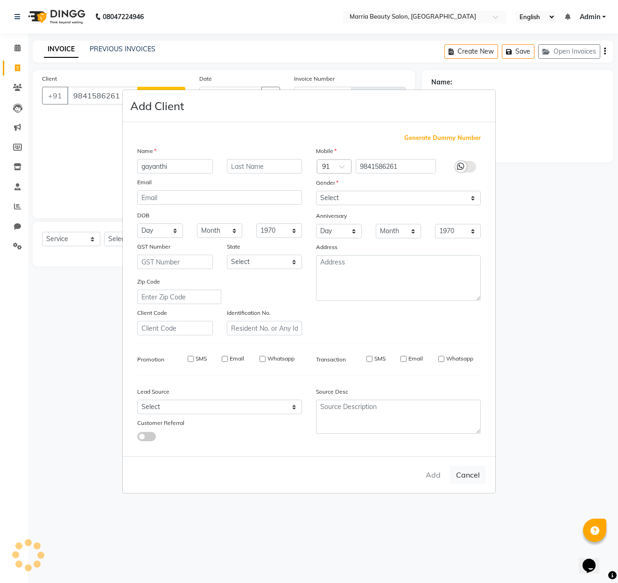
checkbox input "false"
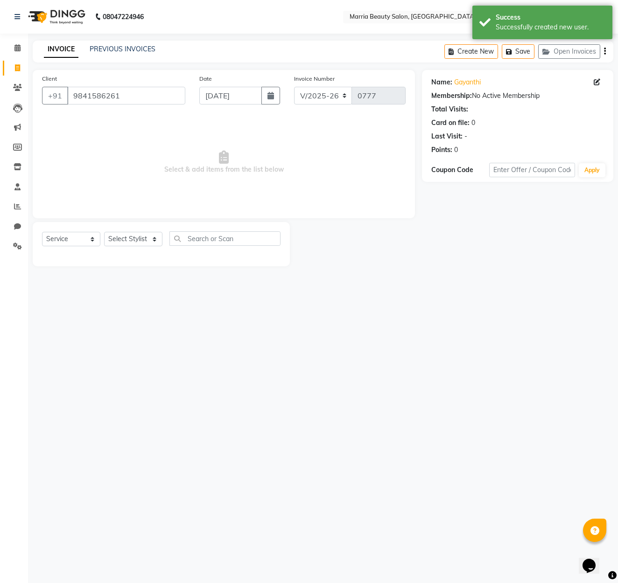
scroll to position [0, 0]
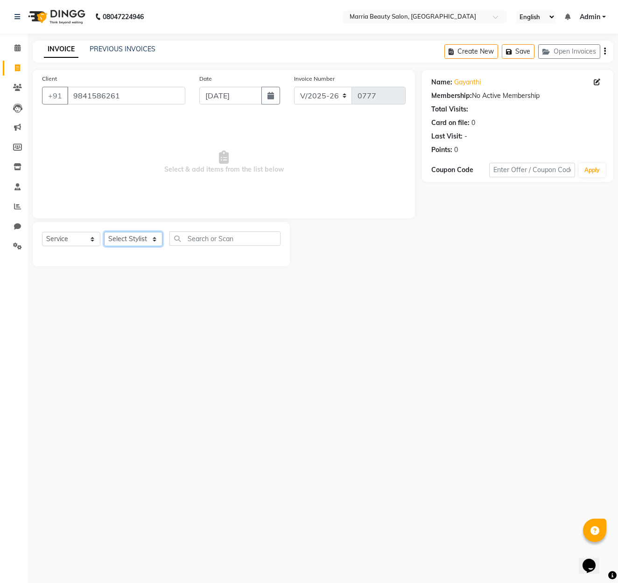
select select "85629"
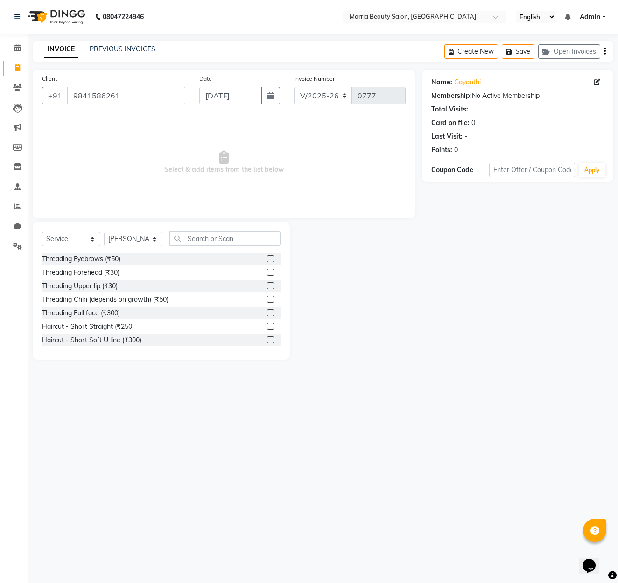
click at [274, 258] on label at bounding box center [270, 258] width 7 height 7
click at [273, 258] on input "checkbox" at bounding box center [270, 259] width 6 height 6
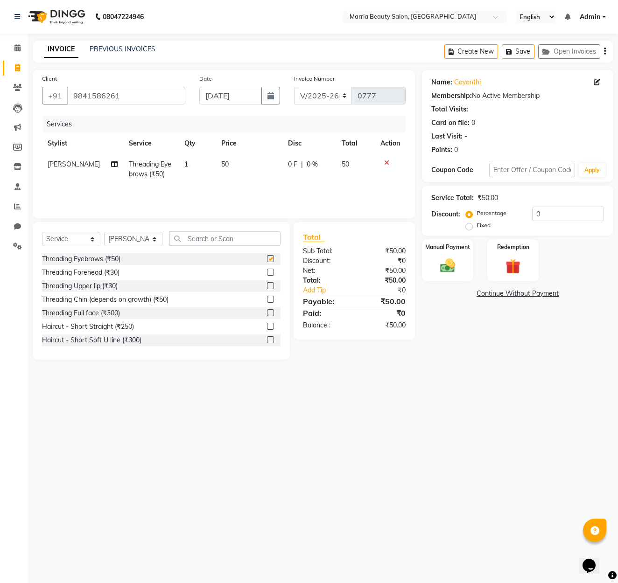
checkbox input "false"
click at [439, 262] on img at bounding box center [448, 266] width 26 height 18
click at [505, 295] on span "CASH" at bounding box center [499, 294] width 20 height 11
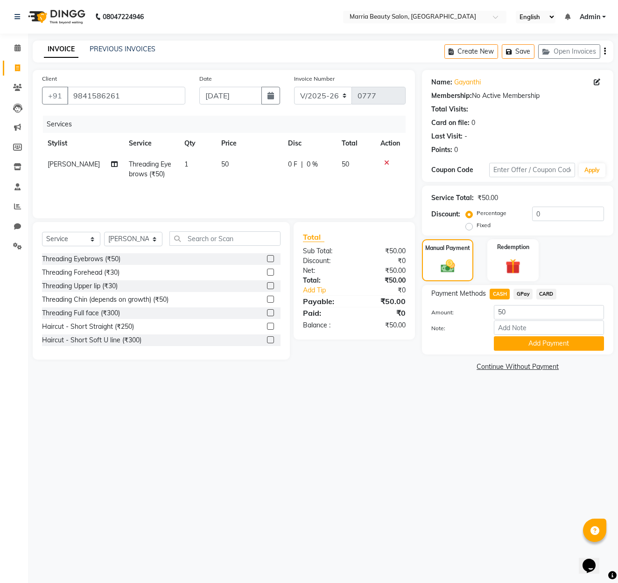
click at [526, 340] on button "Add Payment" at bounding box center [548, 343] width 110 height 14
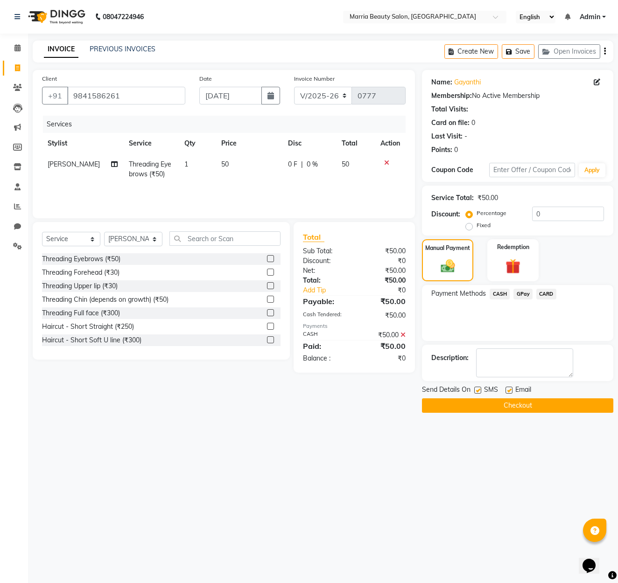
click at [514, 401] on button "Checkout" at bounding box center [517, 405] width 191 height 14
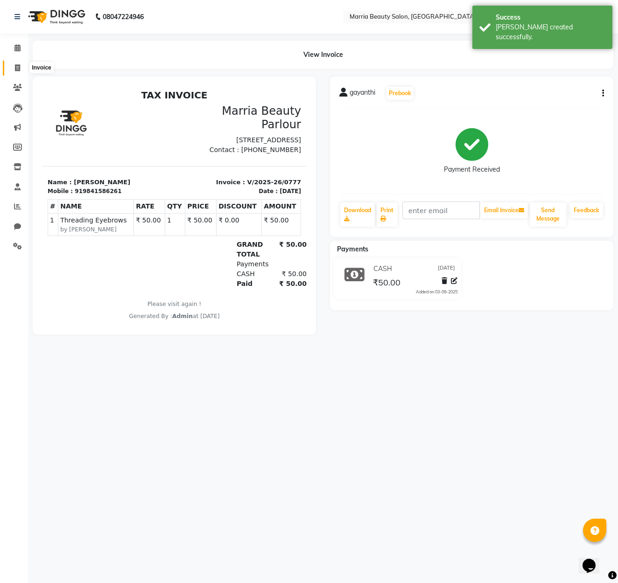
click at [21, 68] on span at bounding box center [17, 68] width 16 height 11
select select "service"
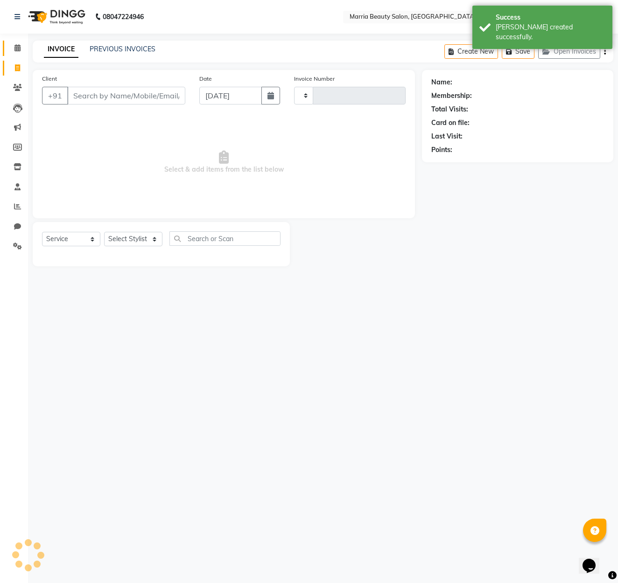
click at [21, 38] on li "Calendar" at bounding box center [14, 48] width 28 height 20
click at [18, 46] on icon at bounding box center [17, 47] width 6 height 7
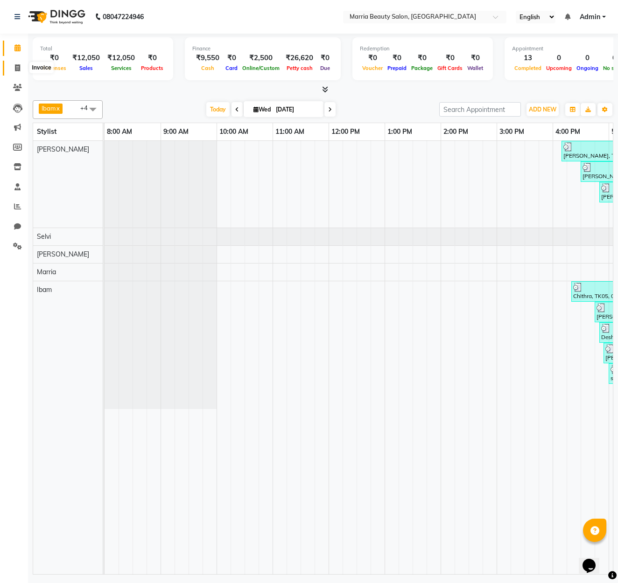
click at [18, 65] on icon at bounding box center [17, 67] width 5 height 7
select select "service"
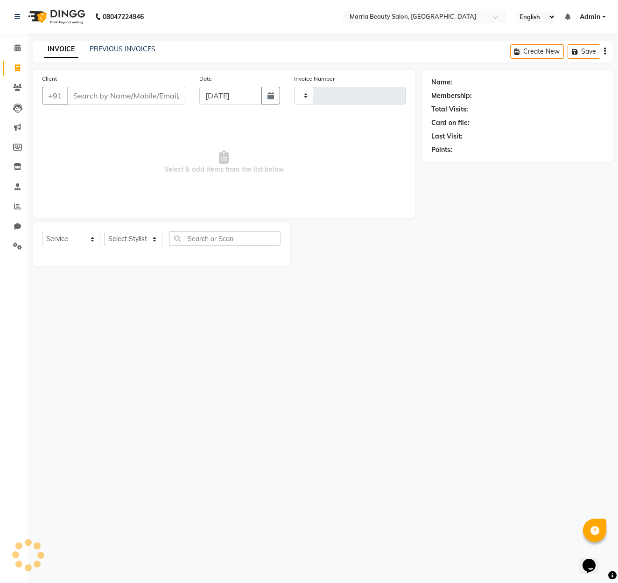
type input "0778"
select select "8343"
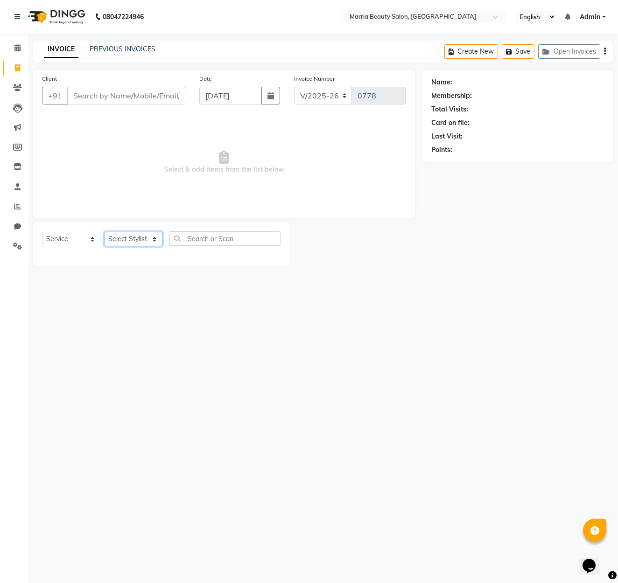
select select "85633"
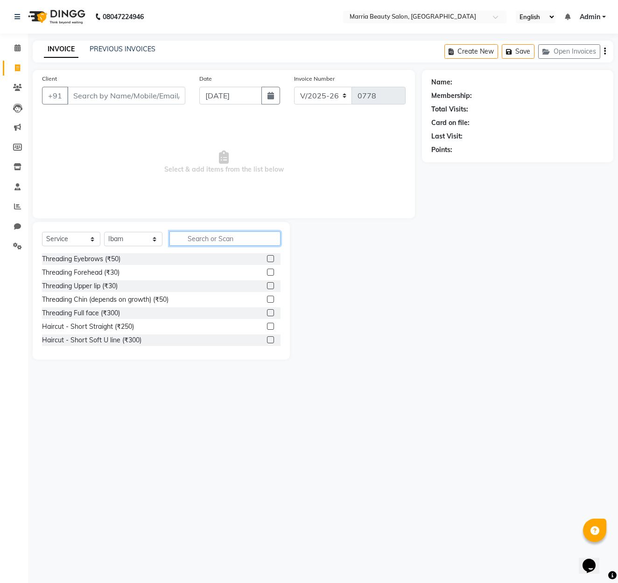
click at [208, 240] on input "text" at bounding box center [224, 238] width 111 height 14
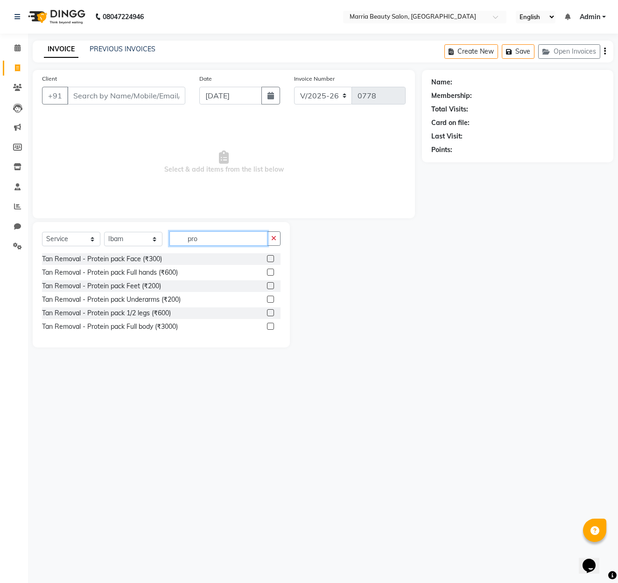
type input "pro"
click at [269, 256] on label at bounding box center [270, 258] width 7 height 7
click at [269, 256] on input "checkbox" at bounding box center [270, 259] width 6 height 6
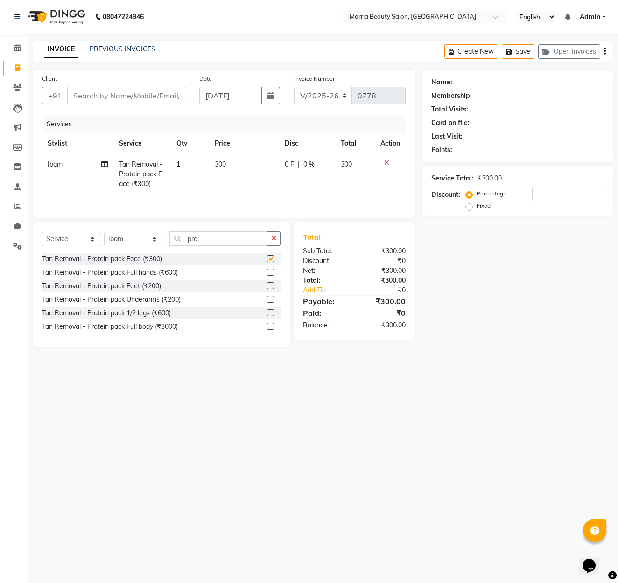
checkbox input "false"
click at [276, 237] on icon "button" at bounding box center [273, 238] width 5 height 7
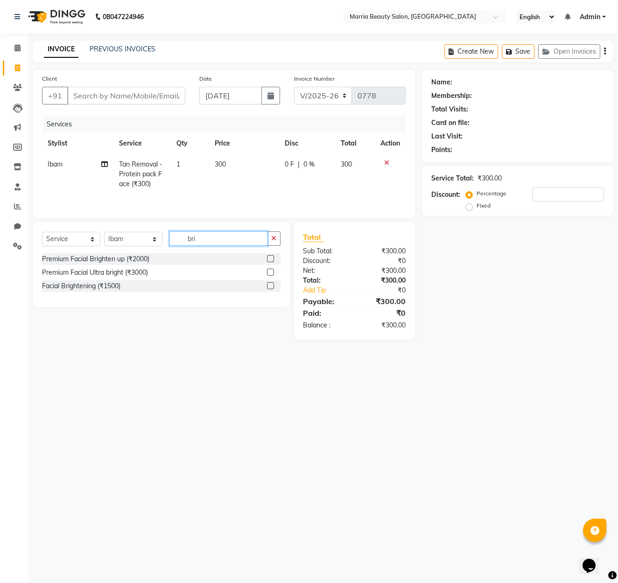
type input "bro"
drag, startPoint x: 258, startPoint y: 241, endPoint x: 272, endPoint y: 260, distance: 23.7
click at [272, 260] on label at bounding box center [270, 258] width 7 height 7
click at [272, 260] on input "checkbox" at bounding box center [270, 259] width 6 height 6
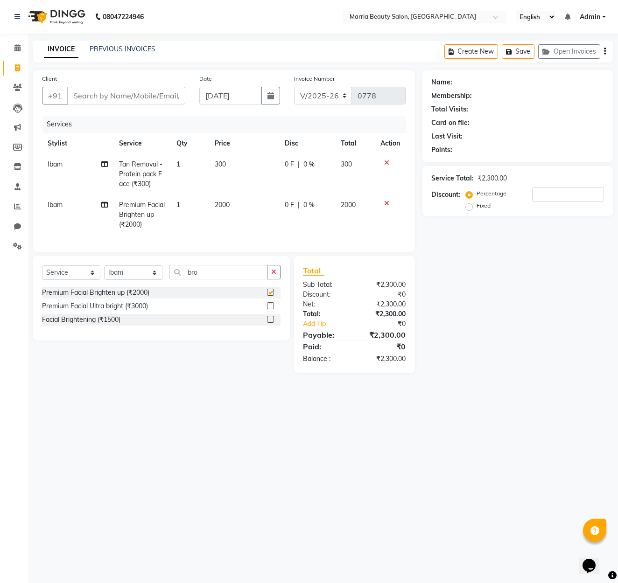
checkbox input "false"
click at [278, 271] on button "button" at bounding box center [274, 272] width 14 height 14
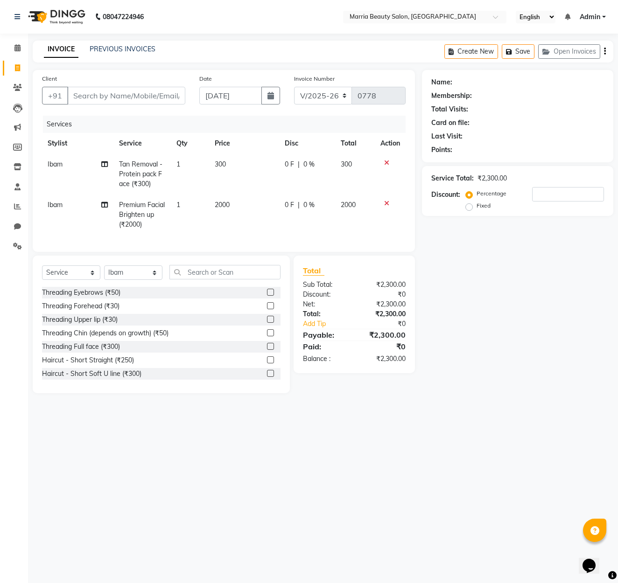
click at [271, 292] on label at bounding box center [270, 292] width 7 height 7
click at [271, 292] on input "checkbox" at bounding box center [270, 293] width 6 height 6
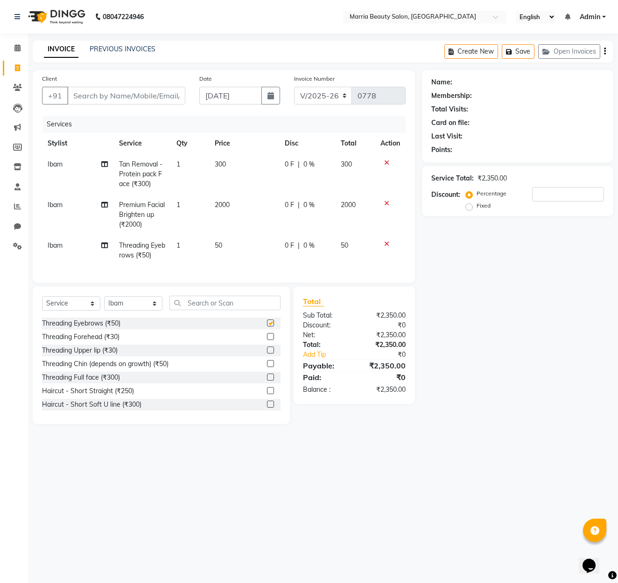
checkbox input "false"
click at [100, 96] on input "Client" at bounding box center [126, 96] width 118 height 18
type input "m"
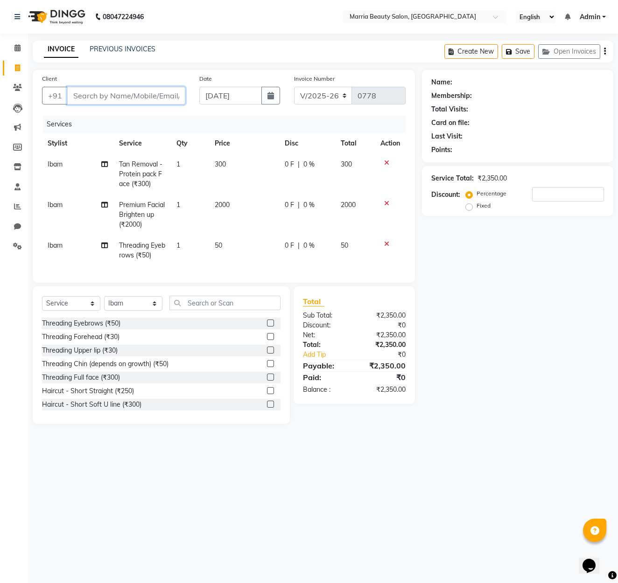
type input "0"
type input "m"
type input "musaiba"
click at [166, 101] on button "Add Client" at bounding box center [161, 96] width 48 height 18
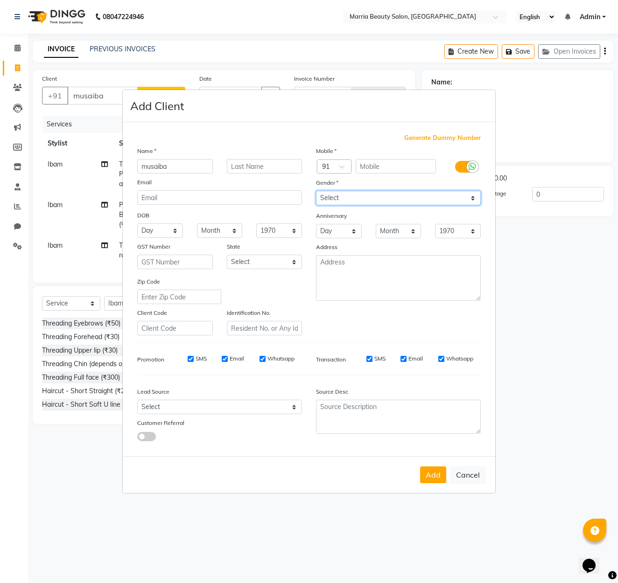
select select "[DEMOGRAPHIC_DATA]"
click at [383, 169] on input "text" at bounding box center [395, 166] width 81 height 14
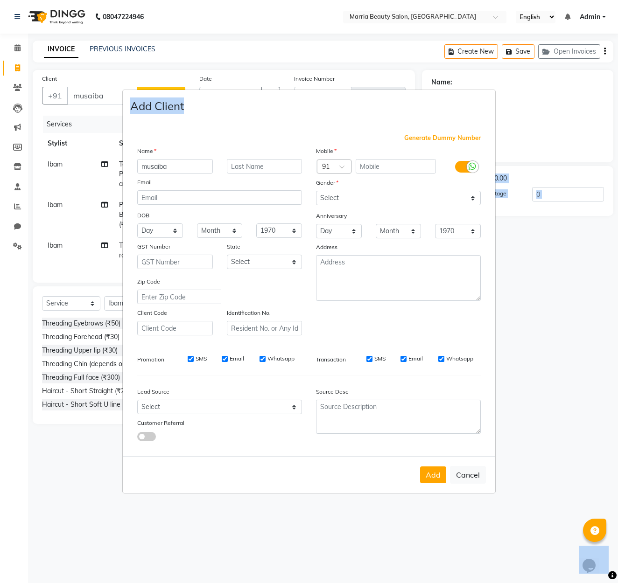
drag, startPoint x: 410, startPoint y: 101, endPoint x: 604, endPoint y: 124, distance: 196.3
click at [612, 126] on ngb-modal-window "Add Client Generate Dummy Number Name musaiba Email DOB Day 01 02 03 04 05 06 0…" at bounding box center [309, 291] width 618 height 583
click at [572, 123] on ngb-modal-window "Add Client Generate Dummy Number Name musaiba Email DOB Day 01 02 03 04 05 06 0…" at bounding box center [309, 291] width 618 height 583
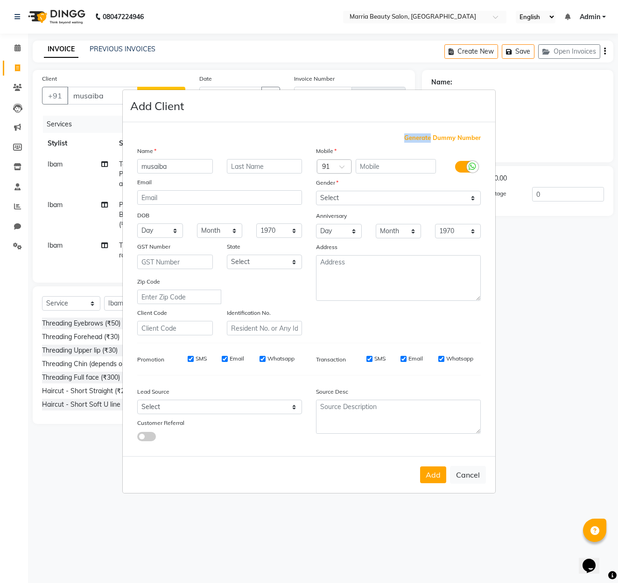
click at [572, 123] on ngb-modal-window "Add Client Generate Dummy Number Name musaiba Email DOB Day 01 02 03 04 05 06 0…" at bounding box center [309, 291] width 618 height 583
click at [367, 170] on input "text" at bounding box center [395, 166] width 81 height 14
type input "6369232966"
click at [433, 481] on button "Add" at bounding box center [433, 474] width 26 height 17
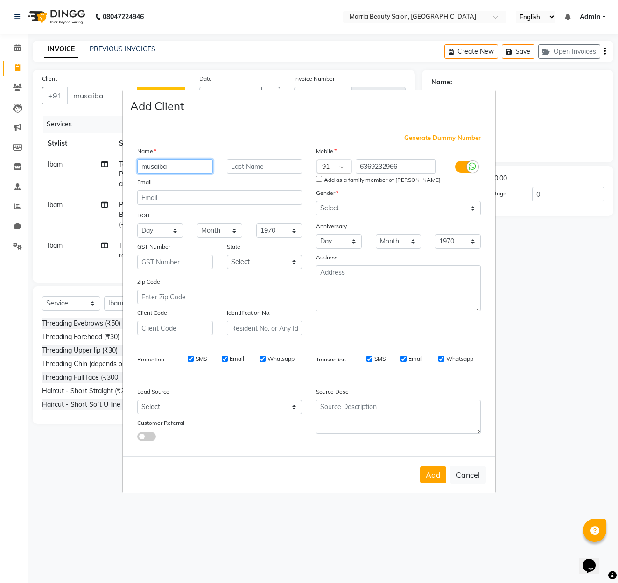
click at [187, 172] on input "musaiba" at bounding box center [175, 166] width 76 height 14
type input "m"
type input "f"
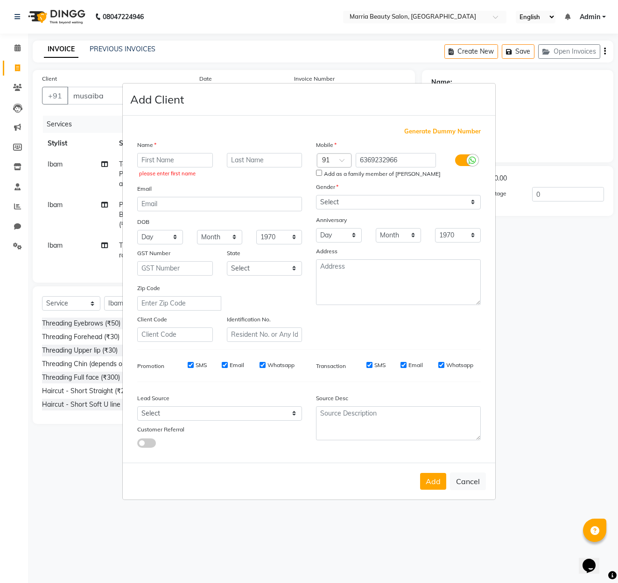
click at [318, 172] on input "Add as a family member of [PERSON_NAME]" at bounding box center [319, 173] width 6 height 6
checkbox input "true"
click at [207, 158] on input "text" at bounding box center [175, 160] width 76 height 14
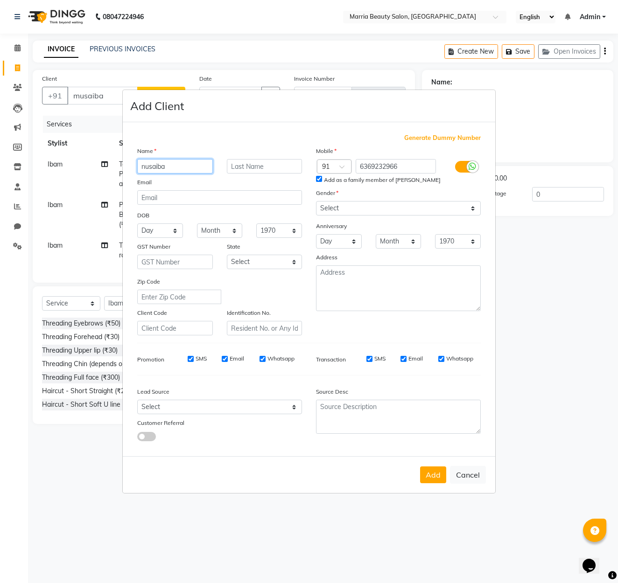
type input "nusaiba"
click at [434, 483] on div "Add Cancel" at bounding box center [309, 474] width 372 height 37
click at [435, 478] on button "Add" at bounding box center [433, 474] width 26 height 17
type input "6369232966"
select select
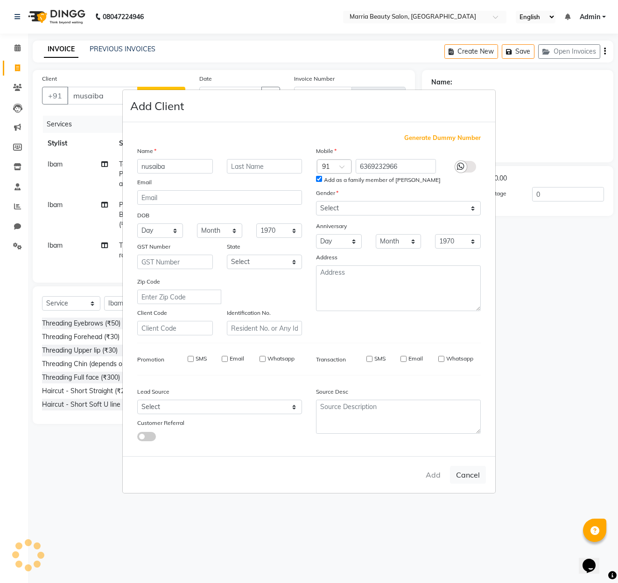
select select
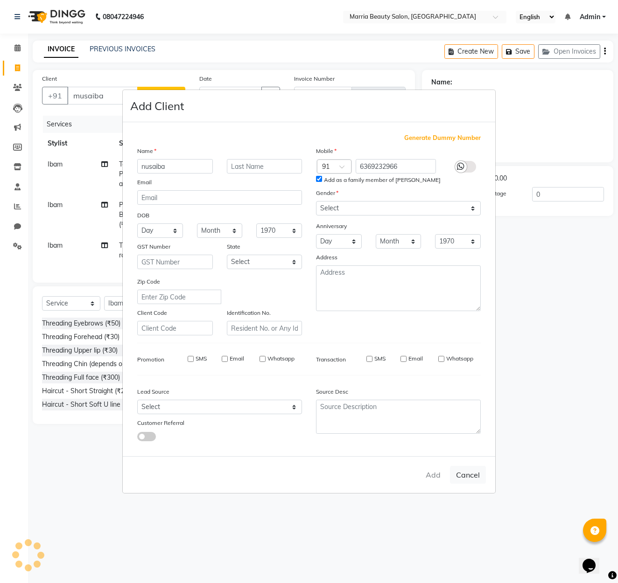
select select
checkbox input "false"
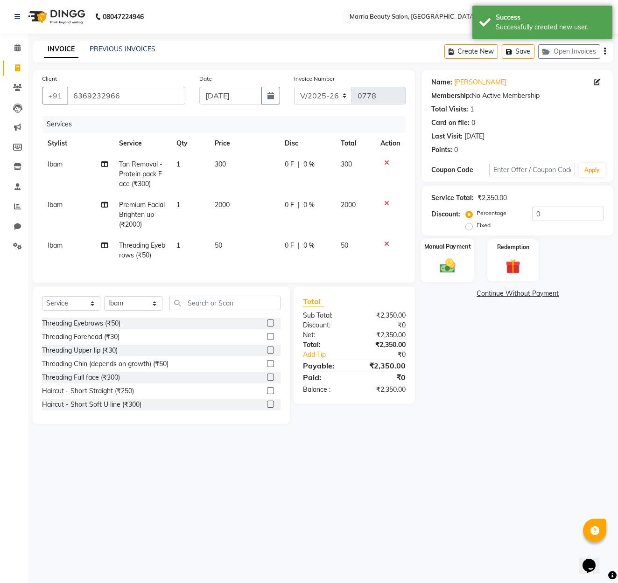
click at [432, 271] on div "Manual Payment" at bounding box center [447, 260] width 53 height 44
click at [525, 298] on span "GPay" at bounding box center [522, 294] width 19 height 11
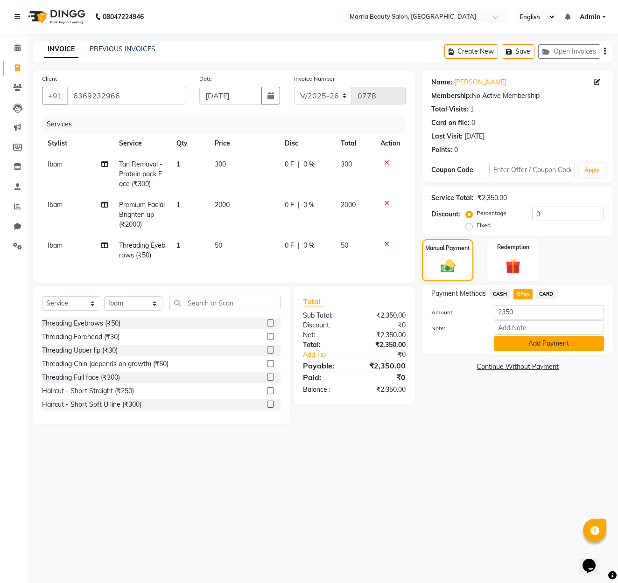
click at [510, 347] on button "Add Payment" at bounding box center [548, 343] width 110 height 14
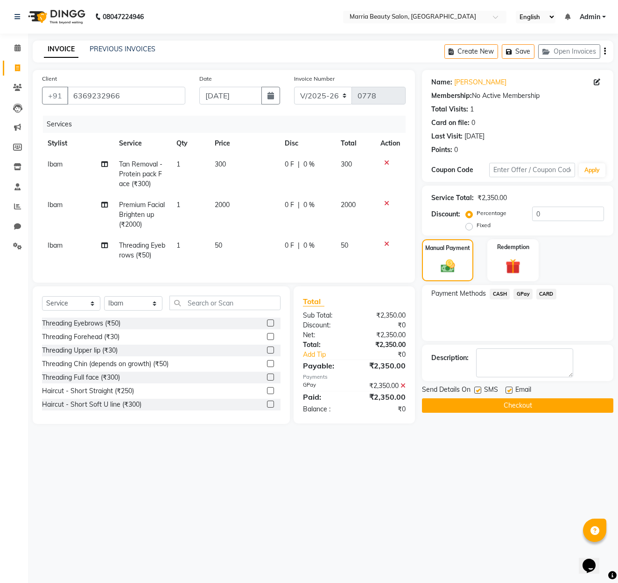
click at [544, 413] on button "Checkout" at bounding box center [517, 405] width 191 height 14
